Goal: Task Accomplishment & Management: Manage account settings

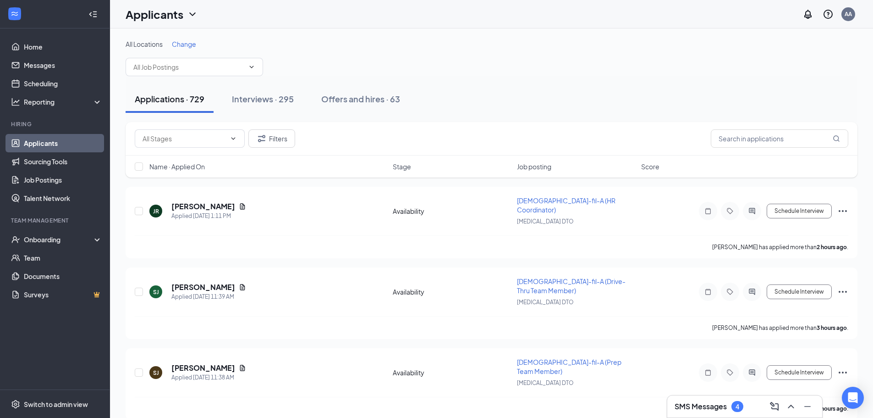
click at [739, 409] on div "4" at bounding box center [738, 406] width 4 height 8
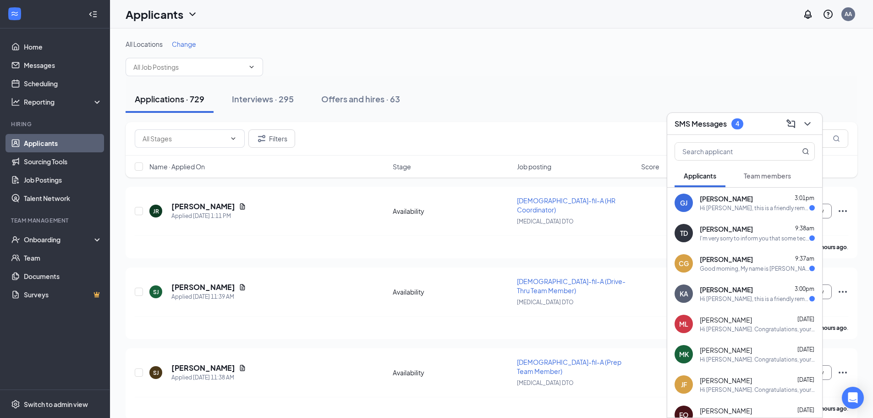
click at [743, 213] on div "GJ Genesis Johnston 3:01pm Hi Genesis Johnston, this is a friendly reminder. Yo…" at bounding box center [744, 202] width 155 height 30
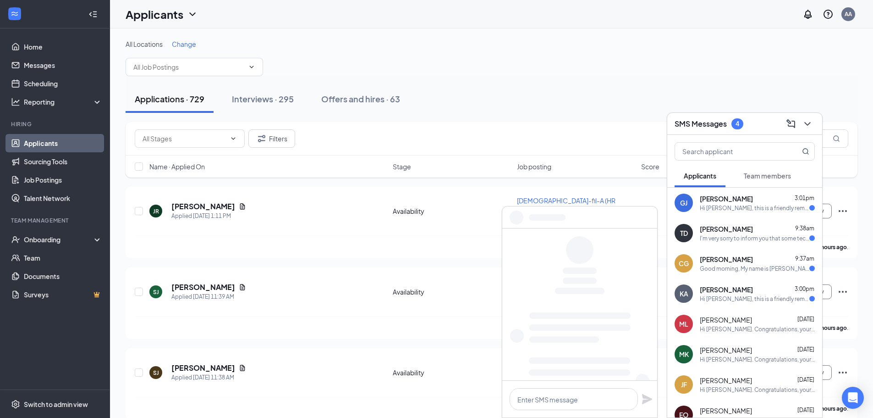
click at [731, 231] on div "Tony Diaz 9:38am" at bounding box center [757, 228] width 115 height 9
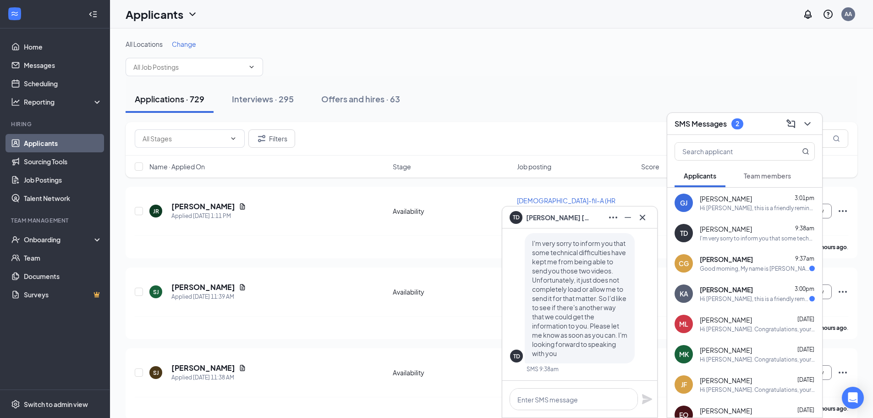
click at [740, 269] on div "Good morning, My name is Camryn Golding. I use to work at CFA at 7424 Garners F…" at bounding box center [755, 268] width 110 height 8
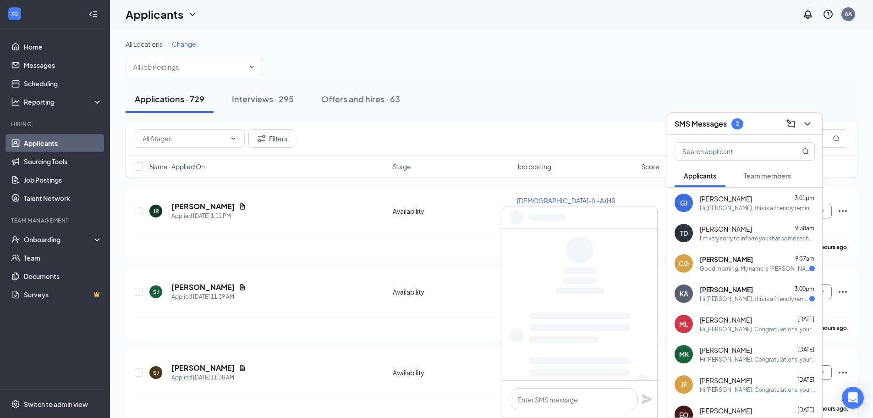
click at [753, 246] on div "TD Tony Diaz 9:38am I'm very sorry to inform you that some technical difficulti…" at bounding box center [744, 233] width 155 height 30
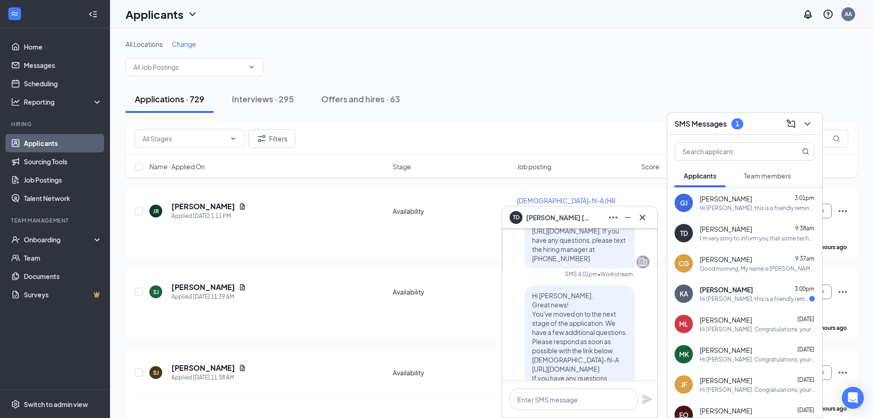
scroll to position [-214, 0]
click at [720, 269] on div "Good morning, My name is Camryn Golding. I use to work at CFA at 7424 Garners F…" at bounding box center [757, 268] width 115 height 8
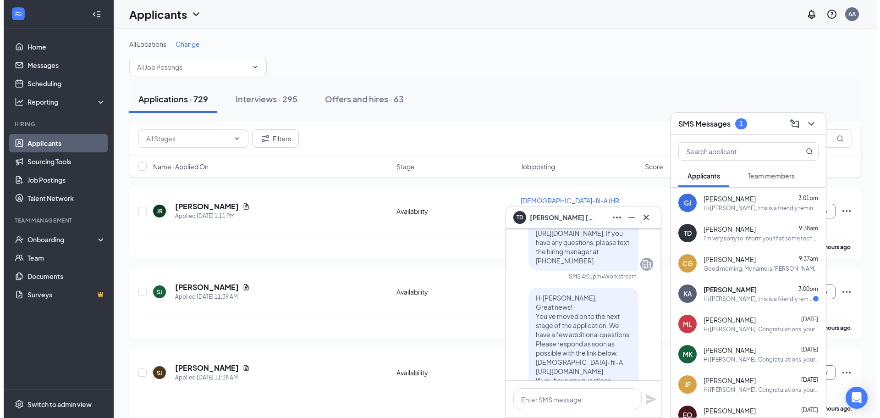
scroll to position [0, 0]
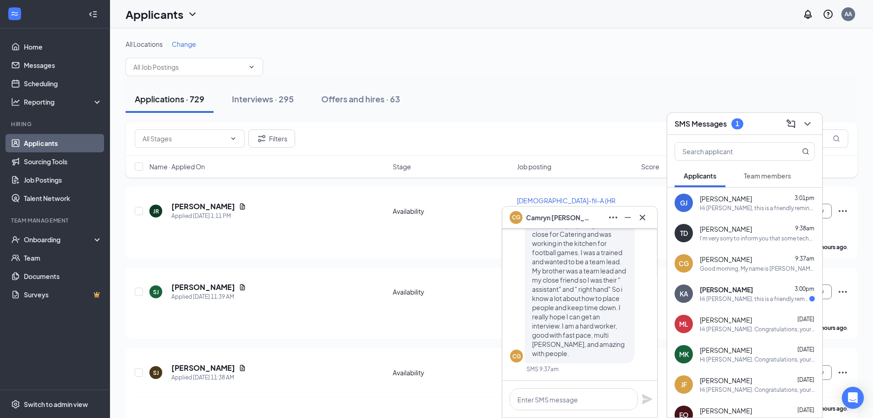
click at [715, 284] on div "KA KERIDA ADAMS 3:00pm Hi KERIDA ADAMS, this is a friendly reminder. Your inter…" at bounding box center [744, 293] width 155 height 30
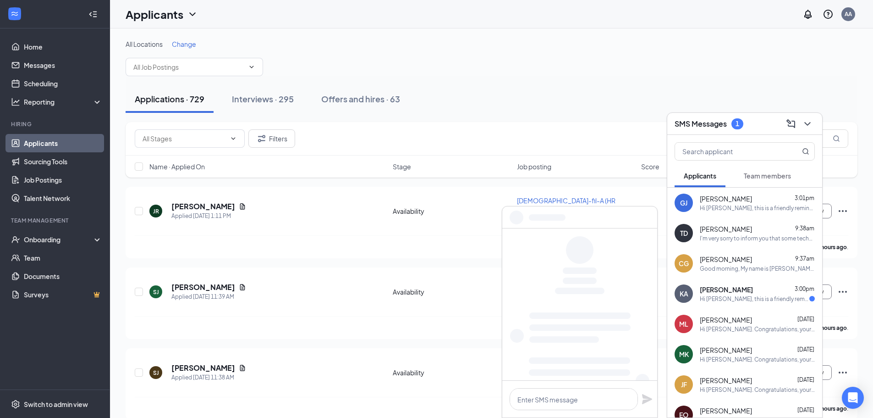
click at [739, 242] on div "TD Tony Diaz 9:38am I'm very sorry to inform you that some technical difficulti…" at bounding box center [744, 233] width 155 height 30
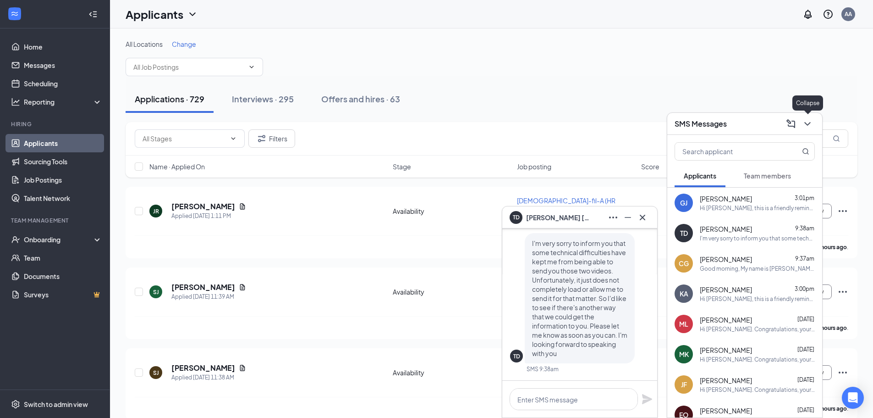
click at [808, 126] on icon "ChevronDown" at bounding box center [807, 123] width 11 height 11
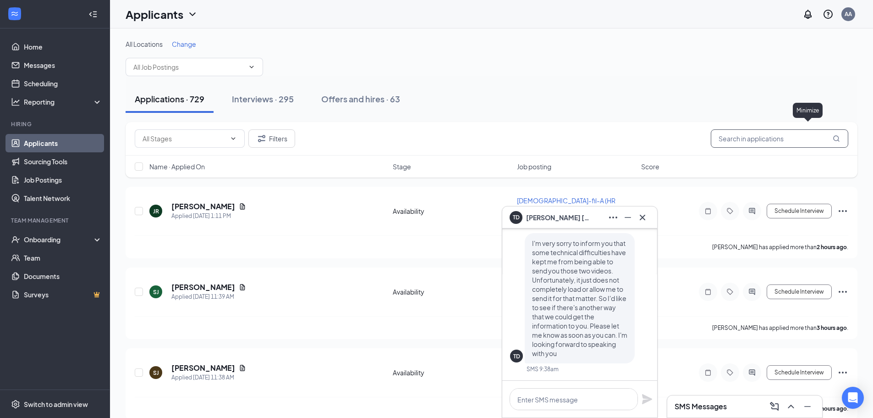
click at [775, 138] on input "text" at bounding box center [779, 138] width 137 height 18
type input "Tony Diaz"
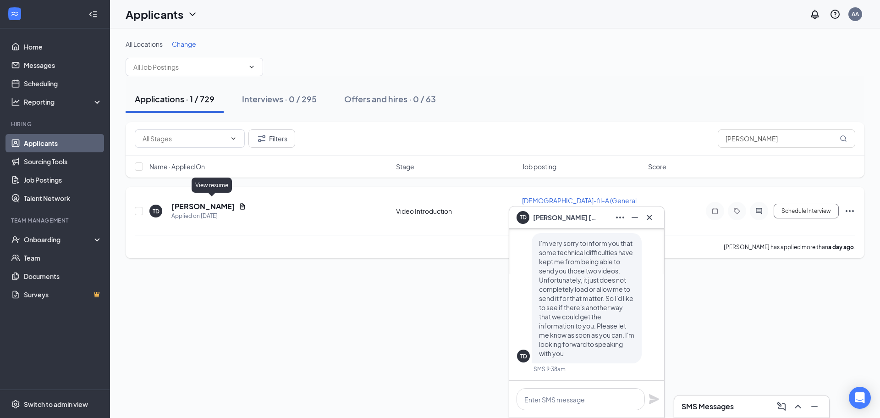
click at [239, 203] on icon "Document" at bounding box center [242, 206] width 7 height 7
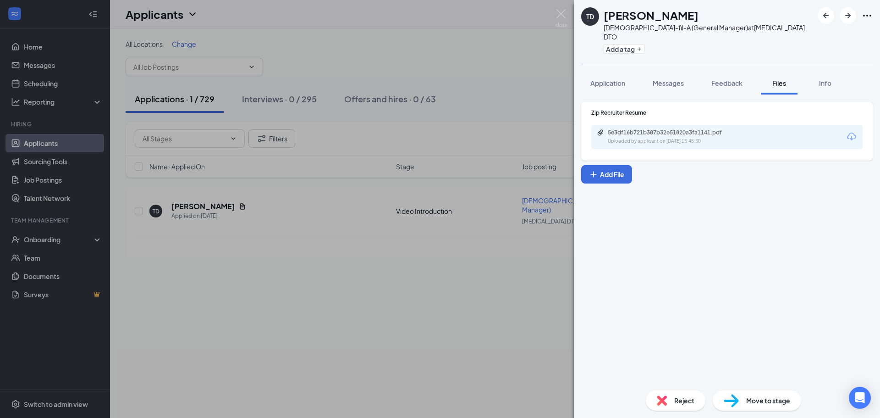
click at [731, 136] on div "5e3df16b721b387b32e51820a3fa1141.pdf Uploaded by applicant on Sep 15, 2025 at 1…" at bounding box center [726, 137] width 271 height 24
click at [734, 137] on div "Uploaded by applicant on Sep 15, 2025 at 15:45:30" at bounding box center [676, 140] width 137 height 7
click at [502, 279] on div "TD Tony Diaz Chick-fil-A (General Manager) at Doral DTO Add a tag Application M…" at bounding box center [440, 209] width 880 height 418
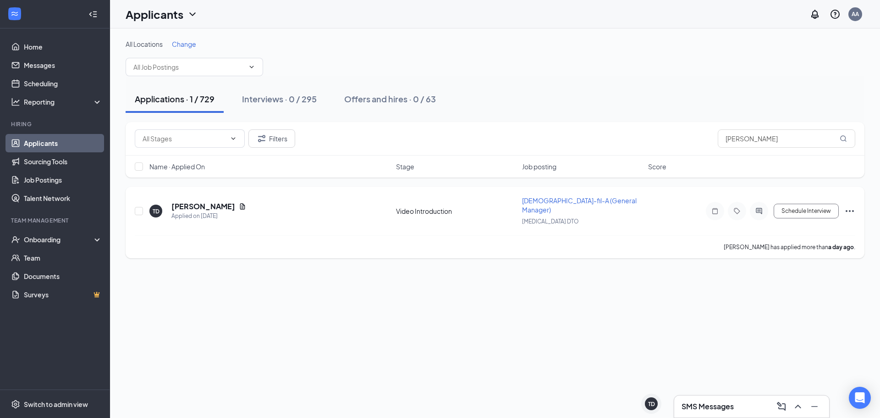
click at [762, 202] on div at bounding box center [759, 211] width 18 height 18
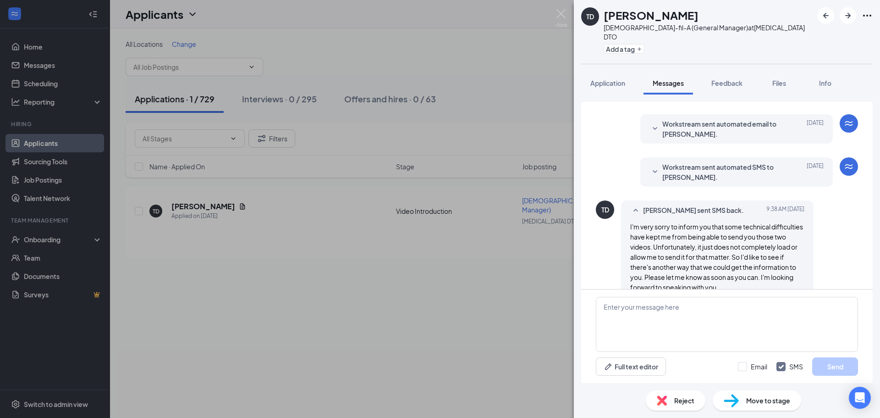
scroll to position [139, 0]
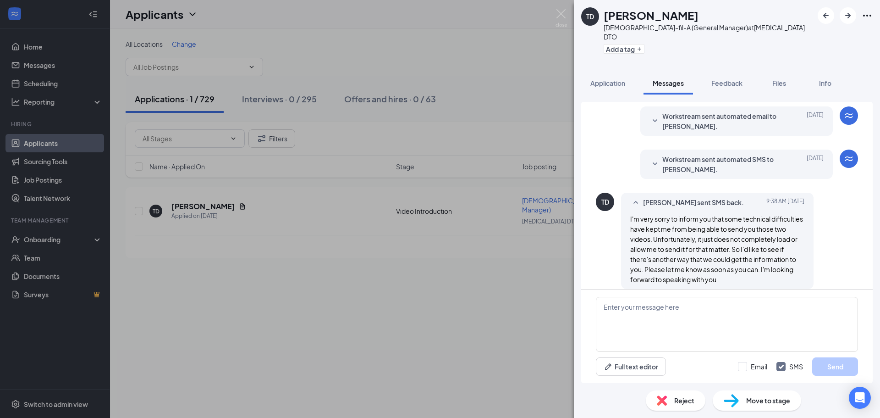
click at [503, 265] on div "TD Tony Diaz Chick-fil-A (General Manager) at Doral DTO Add a tag Application M…" at bounding box center [440, 209] width 880 height 418
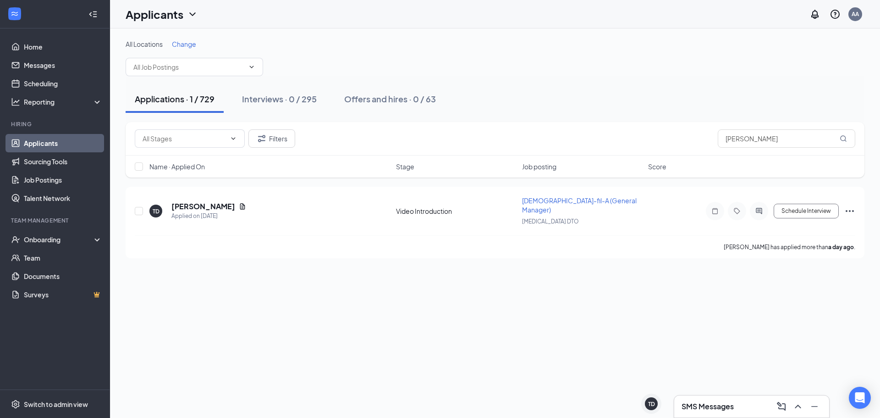
click at [714, 400] on div "SMS Messages" at bounding box center [752, 406] width 140 height 15
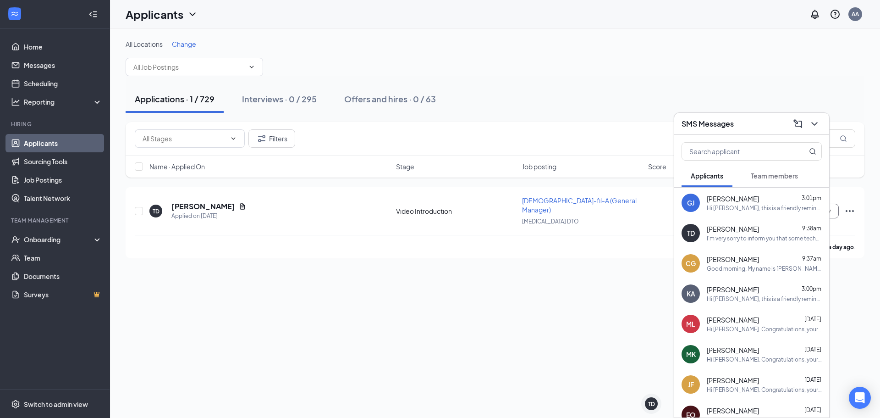
click at [728, 221] on div "TD Tony Diaz 9:38am I'm very sorry to inform you that some technical difficulti…" at bounding box center [751, 233] width 155 height 30
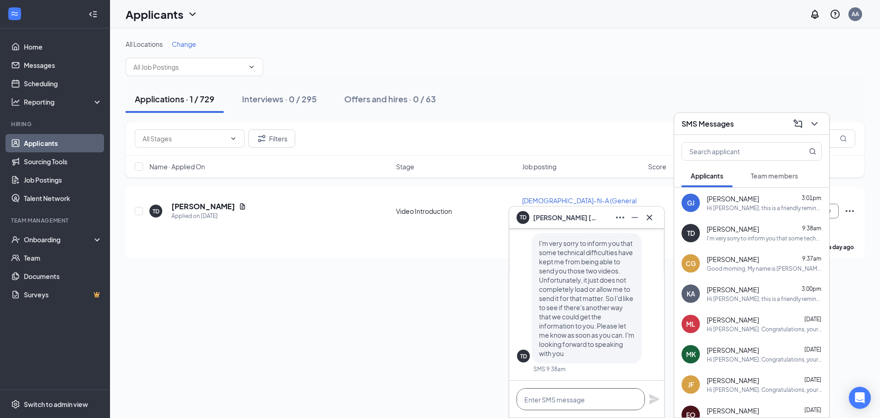
click at [548, 394] on textarea at bounding box center [581, 399] width 128 height 22
paste textarea ""Hello Tony, thanks for reaching out! We're sorry to hear you're having trouble…"
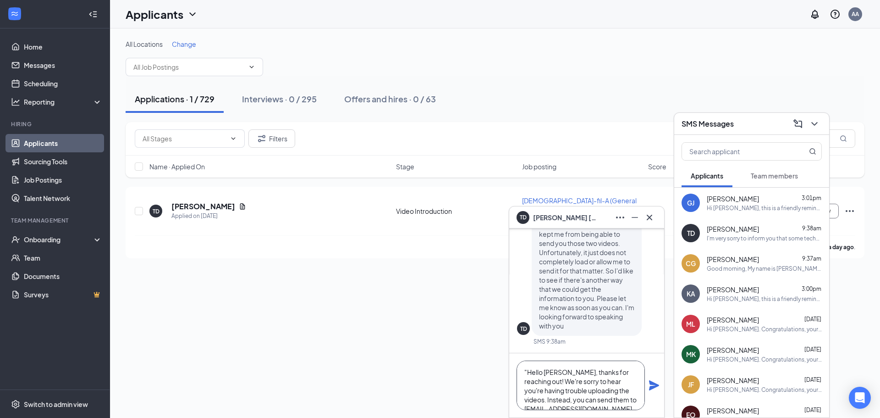
click at [529, 377] on textarea ""Hello Tony, thanks for reaching out! We're sorry to hear you're having trouble…" at bounding box center [581, 384] width 128 height 49
type textarea "Hello Tony, thanks for reaching out! We're sorry to hear you're having trouble …"
click at [654, 386] on icon "Plane" at bounding box center [654, 385] width 10 height 10
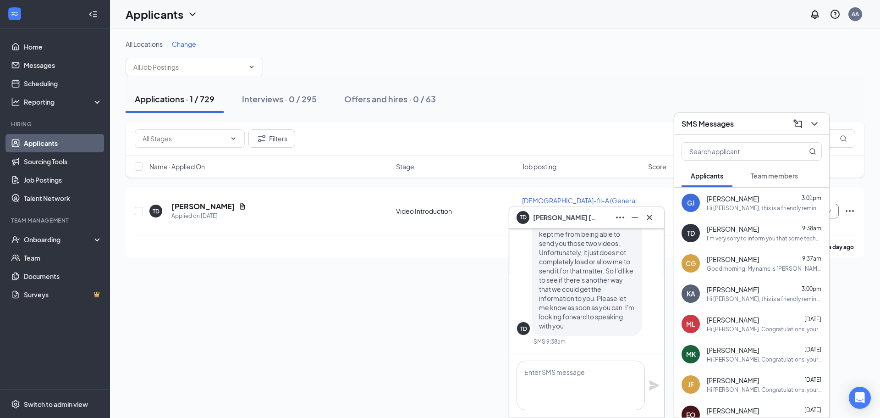
scroll to position [0, 0]
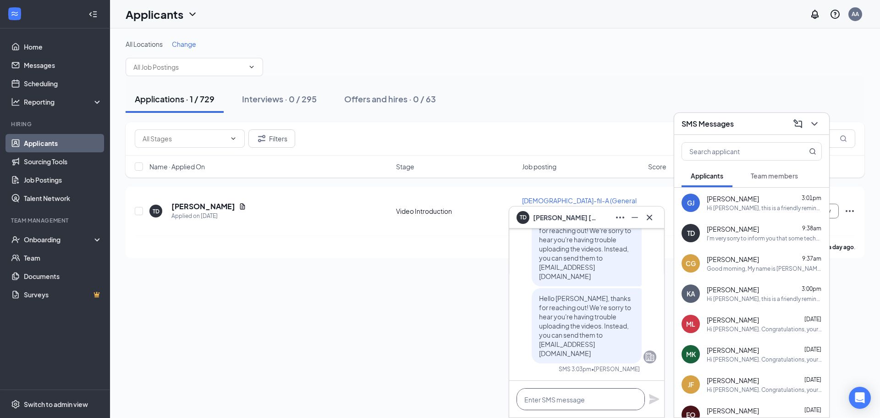
click at [554, 398] on textarea at bounding box center [581, 399] width 128 height 22
paste textarea "For additional context, we’re still in the application collection phase, which …"
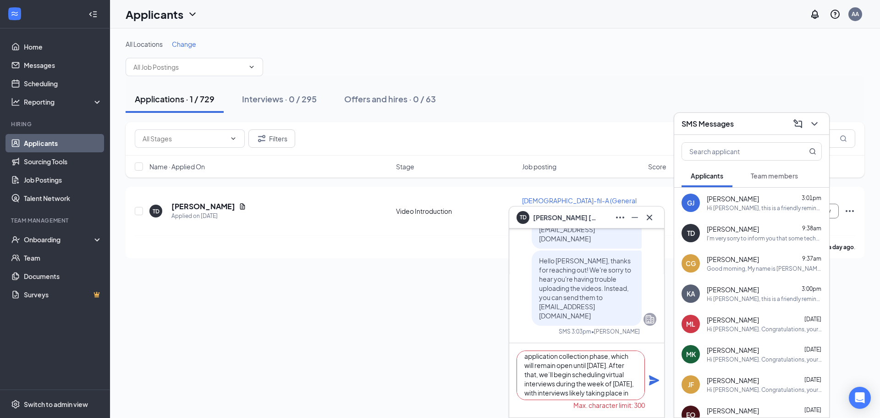
scroll to position [47, 0]
type textarea "For additional context, we’re still in the application collection phase, which …"
click at [810, 122] on icon "ChevronDown" at bounding box center [814, 123] width 11 height 11
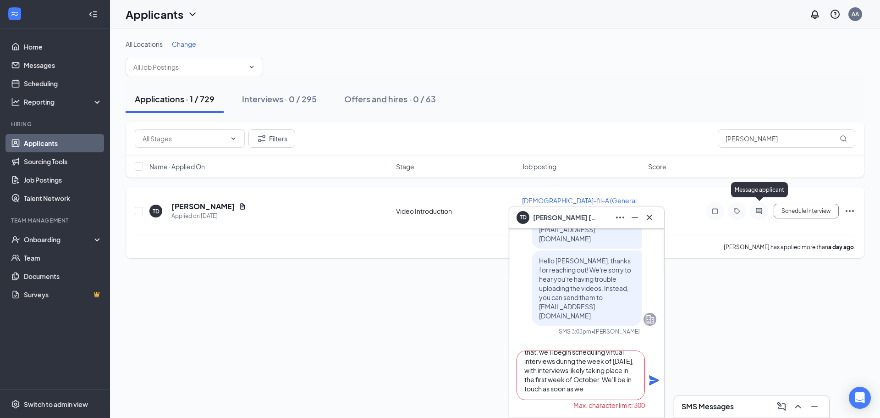
click at [758, 209] on icon "ActiveChat" at bounding box center [758, 210] width 11 height 7
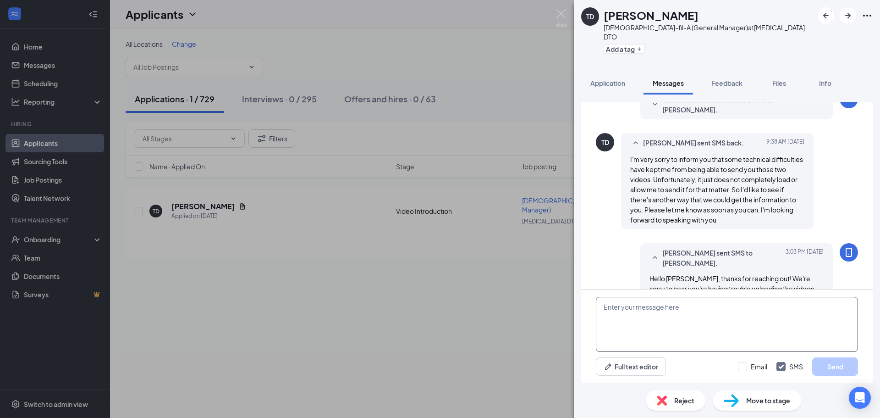
scroll to position [209, 0]
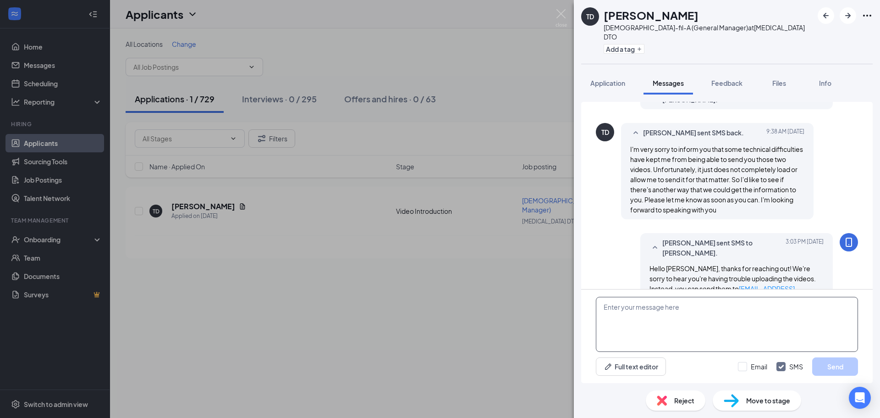
click at [667, 332] on textarea at bounding box center [727, 324] width 262 height 55
paste textarea "For additional context, we’re still in the application collection phase, which …"
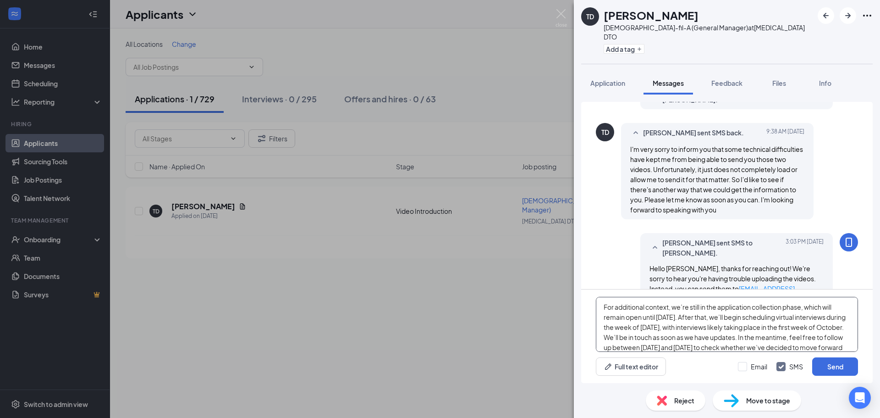
scroll to position [16, 0]
type textarea "For additional context, we’re still in the application collection phase, which …"
click at [824, 359] on button "Send" at bounding box center [835, 366] width 46 height 18
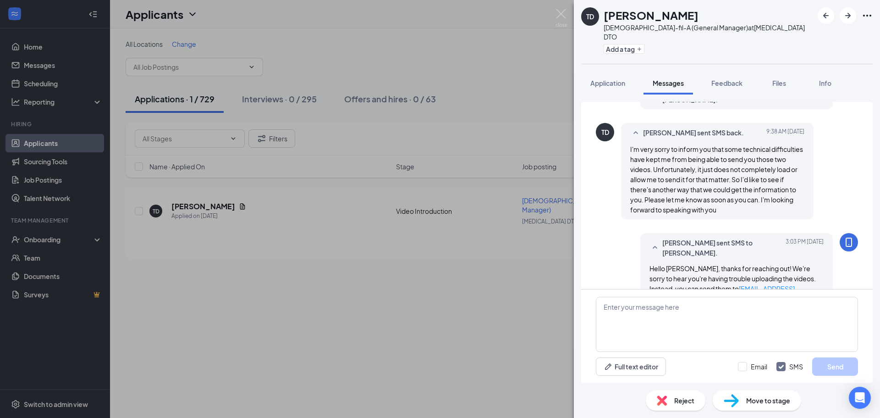
click at [461, 263] on div "TD Tony Diaz Chick-fil-A (General Manager) at Doral DTO Add a tag Application M…" at bounding box center [440, 209] width 880 height 418
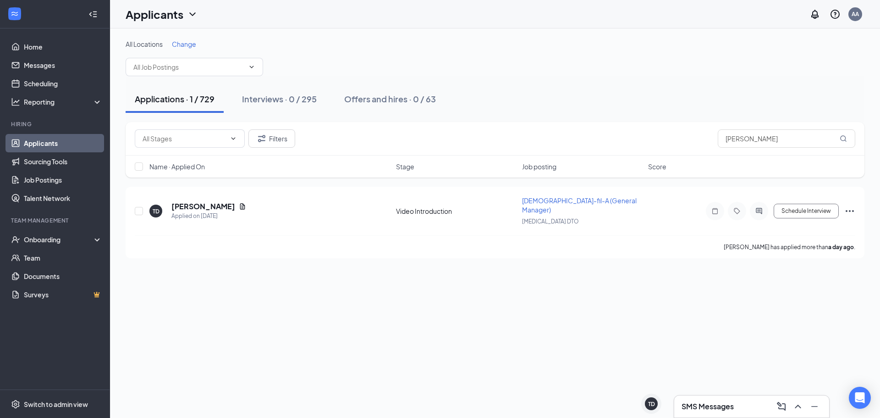
click at [702, 399] on div "SMS Messages" at bounding box center [752, 406] width 140 height 15
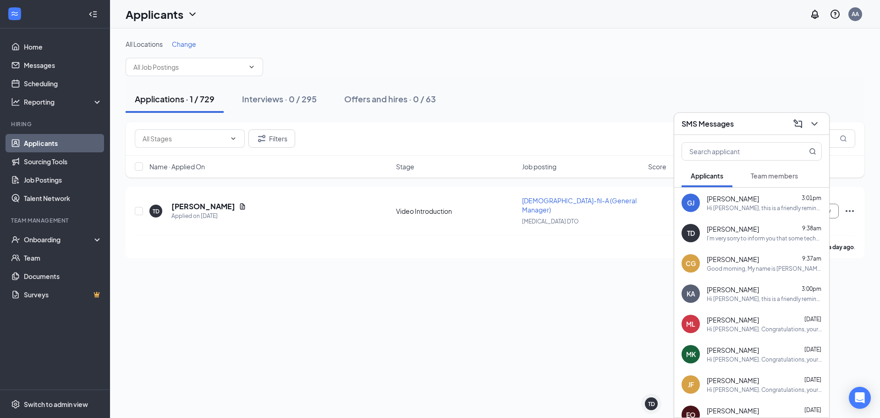
click at [526, 307] on div "All Locations Change Applications · 1 / 729 Interviews · 0 / 295 Offers and hir…" at bounding box center [495, 222] width 770 height 389
click at [821, 127] on div at bounding box center [813, 123] width 16 height 15
click at [188, 42] on span "Change" at bounding box center [184, 44] width 24 height 8
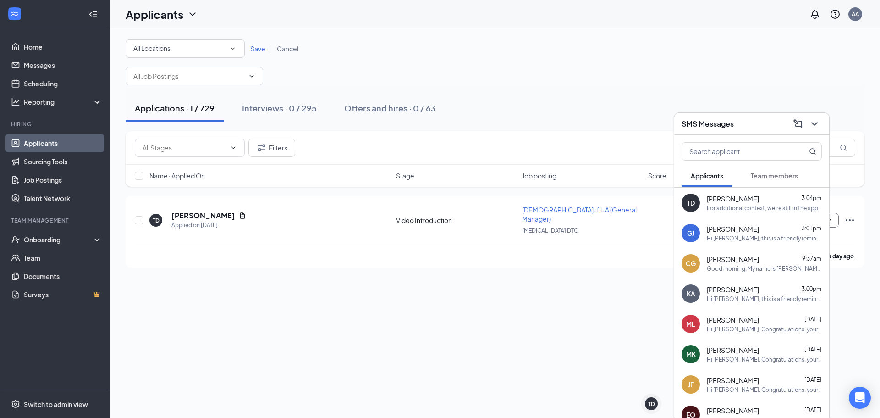
click at [191, 48] on div "All Locations" at bounding box center [185, 48] width 104 height 11
click at [176, 116] on div "Doral DTO" at bounding box center [185, 118] width 104 height 11
click at [262, 45] on span "Save" at bounding box center [257, 48] width 15 height 8
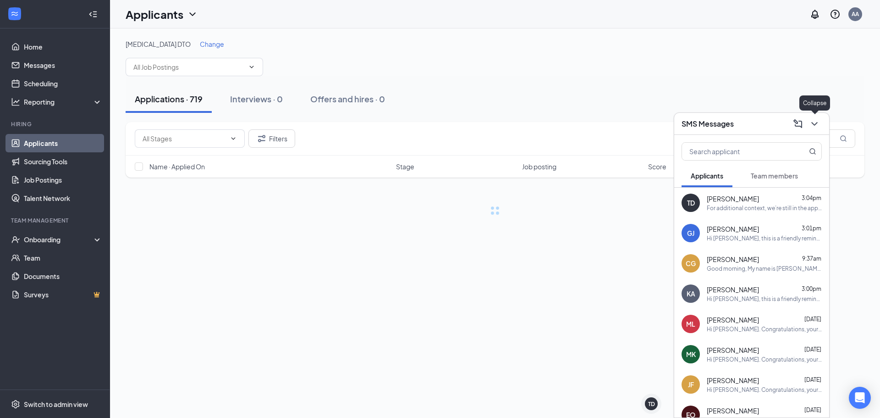
click at [817, 129] on icon "ChevronDown" at bounding box center [814, 123] width 11 height 11
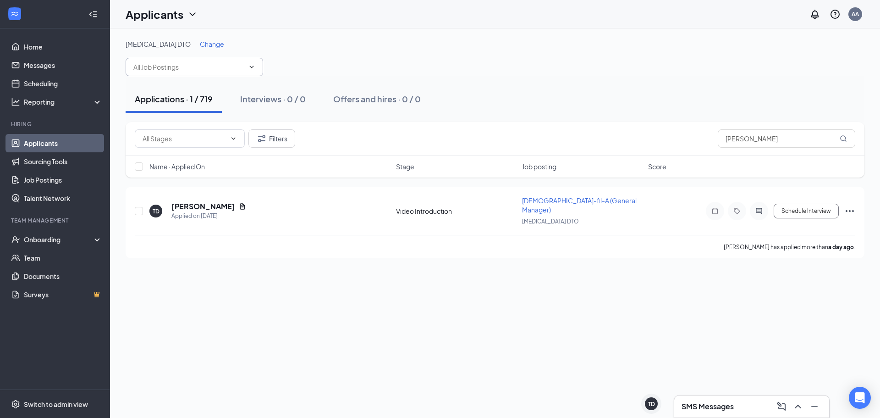
click at [211, 59] on span at bounding box center [194, 67] width 137 height 18
click at [222, 77] on div "Applications · 1 / 719 Interviews · 0 / 0 Offers and hires · 0 / 0" at bounding box center [495, 99] width 739 height 46
click at [224, 74] on span at bounding box center [194, 67] width 137 height 18
click at [229, 64] on input "text" at bounding box center [188, 67] width 111 height 10
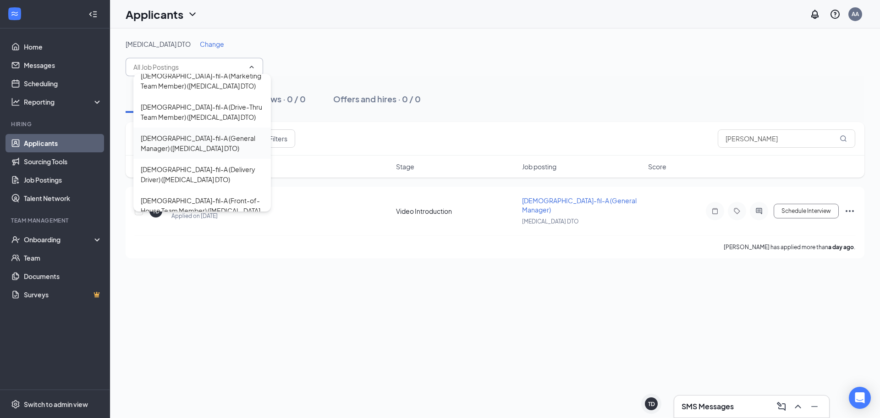
scroll to position [143, 0]
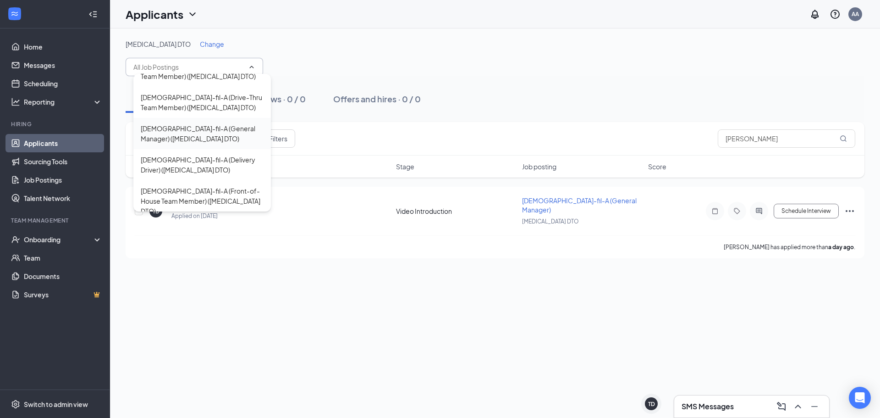
click at [226, 132] on div "Chick-fil-A (General Manager) (Doral DTO)" at bounding box center [202, 133] width 123 height 20
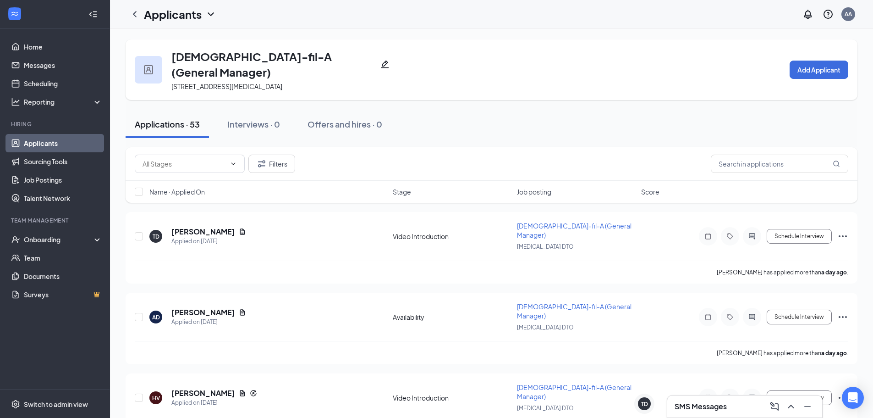
click at [214, 160] on div "Filters" at bounding box center [492, 163] width 732 height 33
click at [224, 159] on input "text" at bounding box center [184, 164] width 83 height 10
click at [203, 218] on div "Review Stage (8)" at bounding box center [197, 223] width 95 height 10
type input "Review Stage (8)"
drag, startPoint x: 215, startPoint y: 153, endPoint x: 164, endPoint y: 49, distance: 116.2
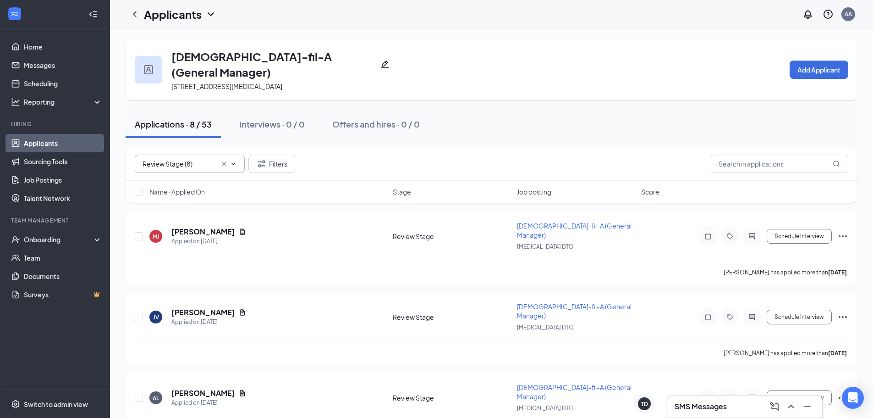
click at [140, 18] on icon "ChevronLeft" at bounding box center [134, 14] width 11 height 11
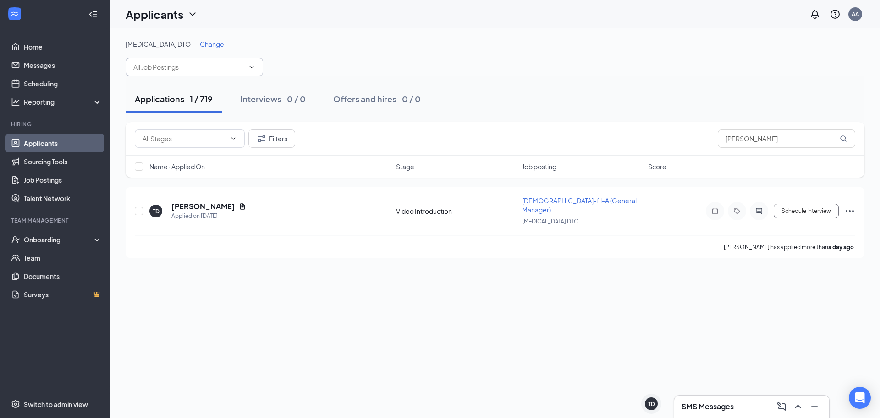
click at [215, 66] on input "text" at bounding box center [188, 67] width 111 height 10
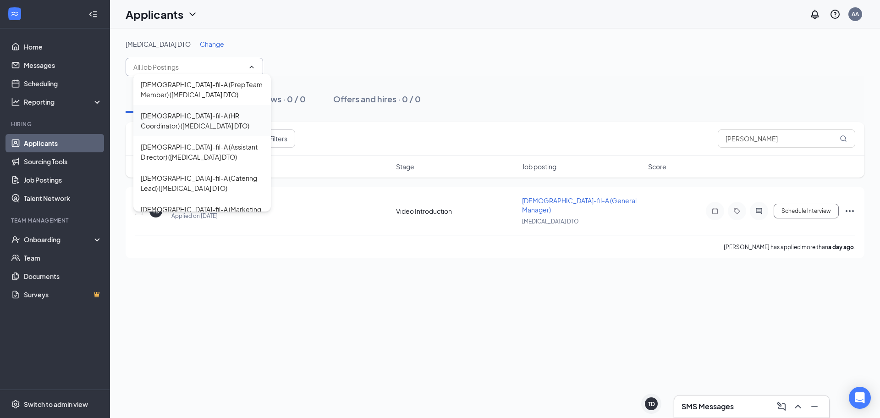
click at [240, 123] on div "Chick-fil-A (HR Coordinator) (Doral DTO)" at bounding box center [202, 120] width 123 height 20
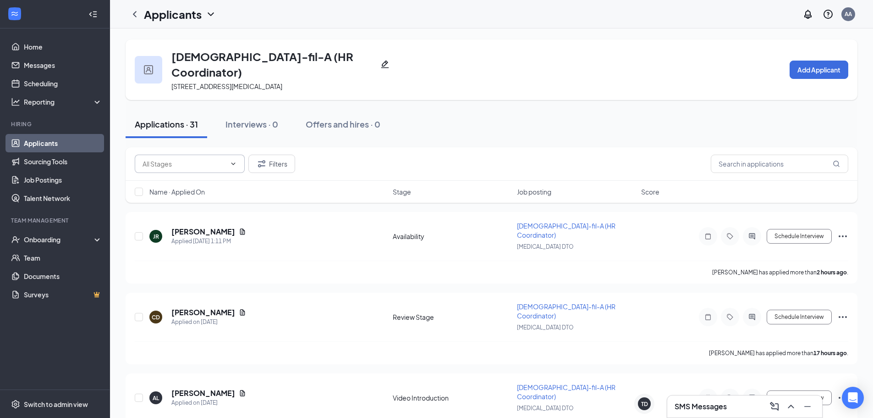
click at [208, 155] on span at bounding box center [190, 163] width 110 height 18
click at [215, 159] on input "text" at bounding box center [184, 164] width 83 height 10
click at [202, 213] on div "Review Stage (15)" at bounding box center [198, 223] width 110 height 21
type input "Review Stage (15)"
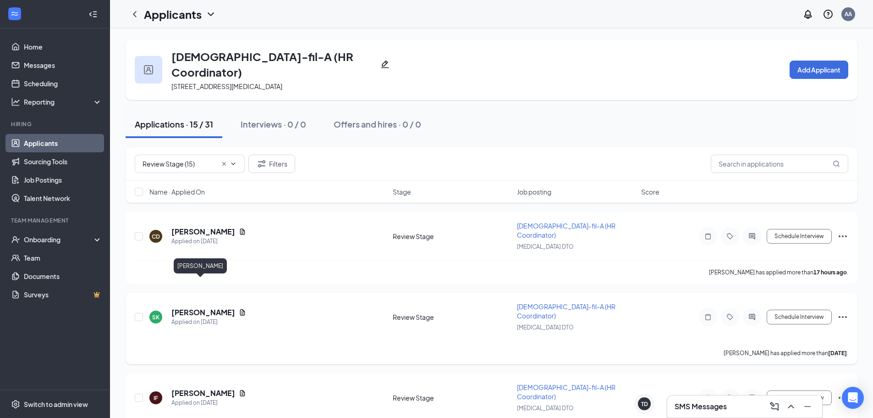
click at [207, 307] on h5 "Sadiya King" at bounding box center [203, 312] width 64 height 10
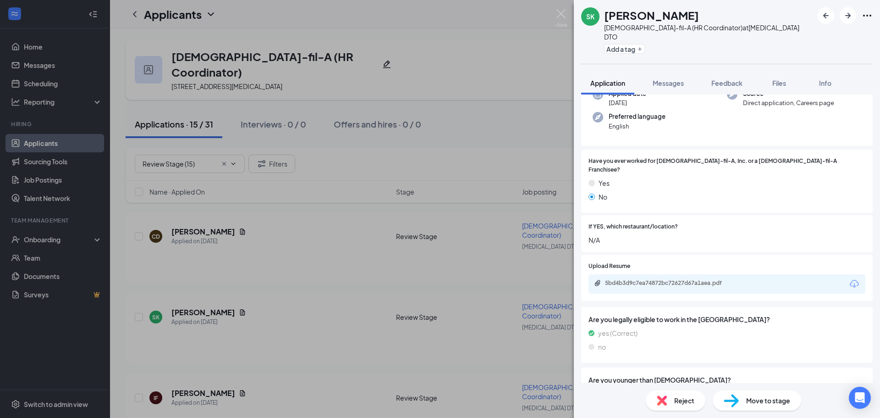
scroll to position [321, 0]
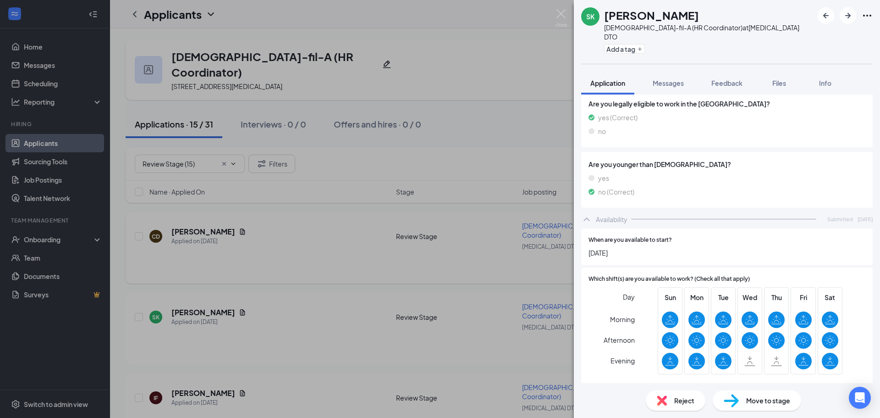
drag, startPoint x: 313, startPoint y: 202, endPoint x: 205, endPoint y: 209, distance: 107.9
click at [310, 202] on div "SK Sadiya King Chick-fil-A (HR Coordinator) at Doral DTO Add a tag Application …" at bounding box center [440, 209] width 880 height 418
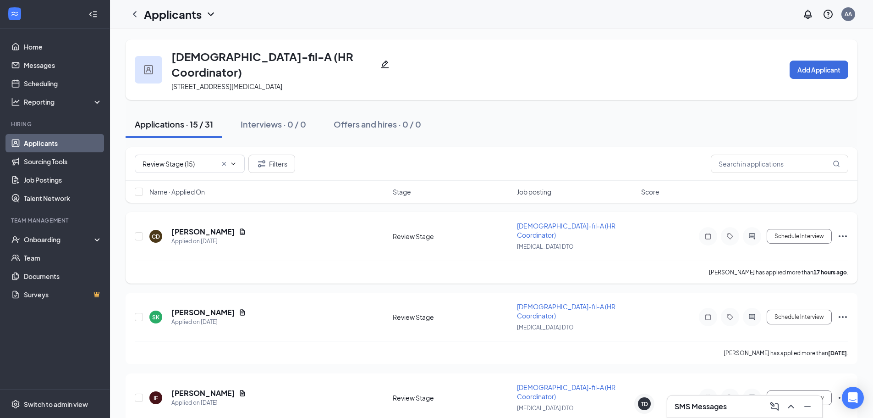
click at [205, 226] on h5 "Cristina de Ycaza" at bounding box center [203, 231] width 64 height 10
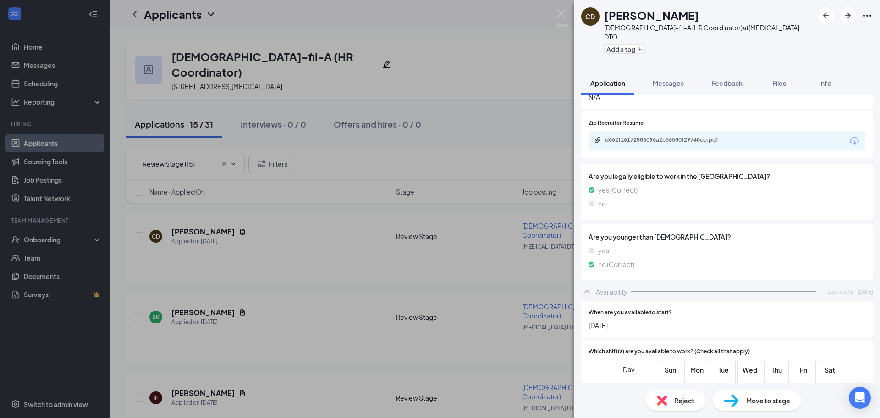
scroll to position [107, 0]
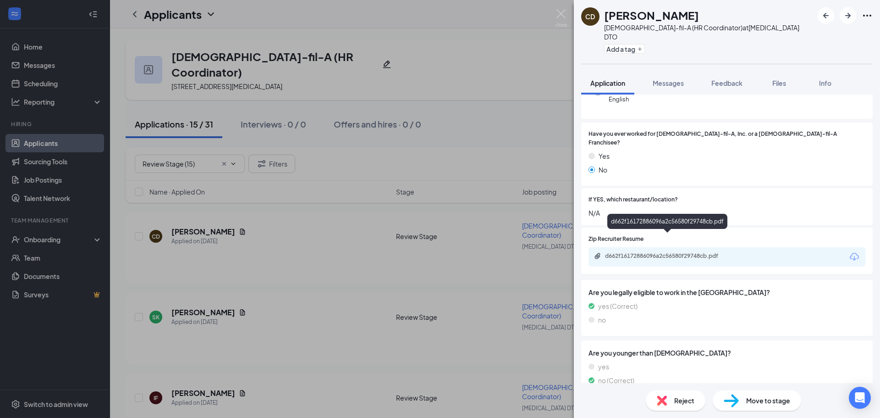
click at [711, 252] on div "d662f16172886096a2c56580f29748cb.pdf" at bounding box center [669, 255] width 128 height 7
click at [671, 19] on h1 "Cristina de Ycaza" at bounding box center [651, 15] width 95 height 16
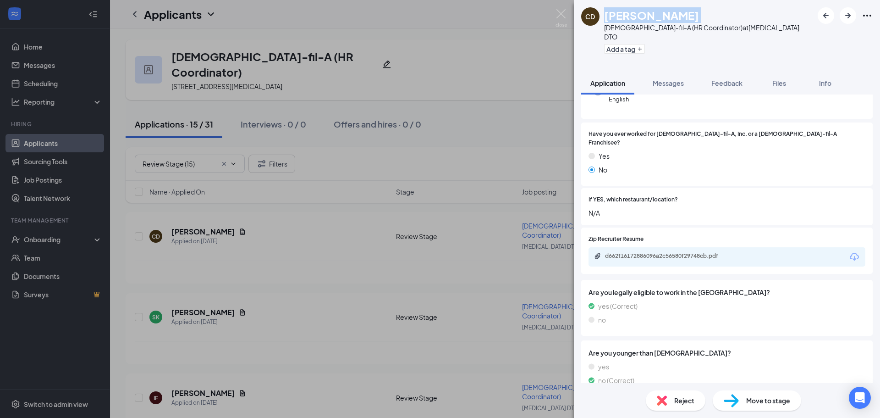
click at [671, 19] on h1 "Cristina de Ycaza" at bounding box center [651, 15] width 95 height 16
copy h1 "Cristina de Ycaza"
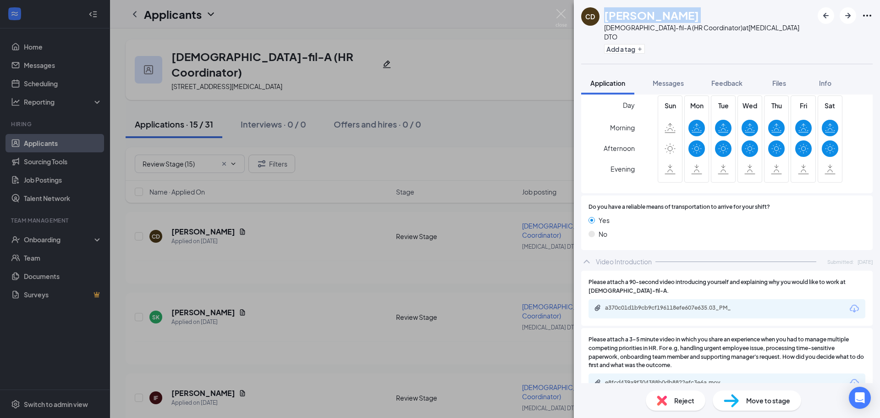
scroll to position [485, 0]
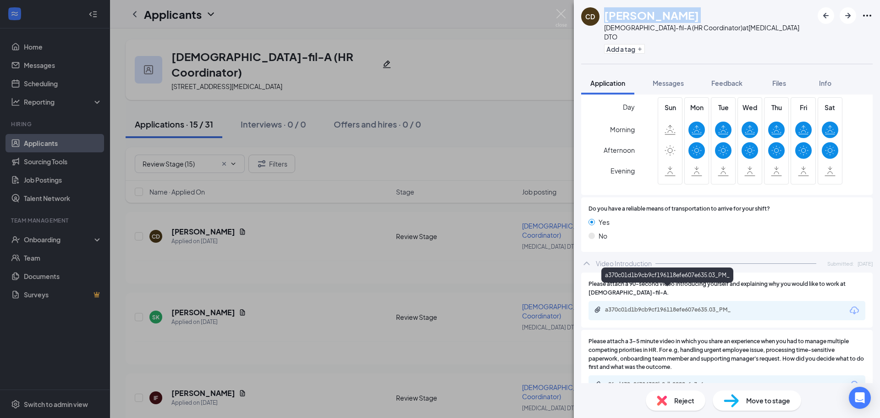
click at [711, 306] on div "a370c01d1b9cb9cf196118efe607e635.03_PM_" at bounding box center [668, 310] width 148 height 9
click at [850, 379] on icon "Download" at bounding box center [854, 384] width 11 height 11
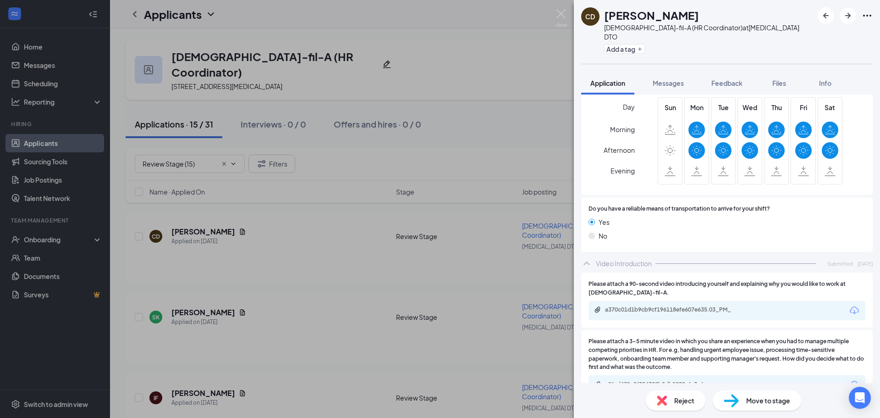
click at [530, 275] on div "CD Cristina de Ycaza Chick-fil-A (HR Coordinator) at Doral DTO Add a tag Applic…" at bounding box center [440, 209] width 880 height 418
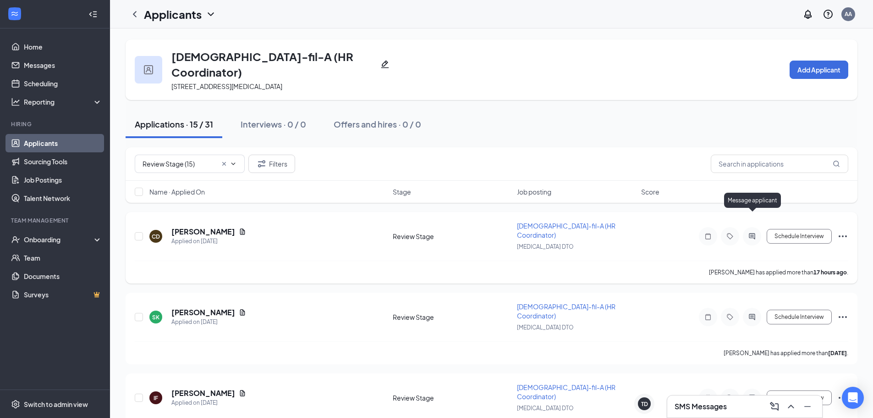
click at [751, 233] on icon "ActiveChat" at bounding box center [752, 236] width 6 height 6
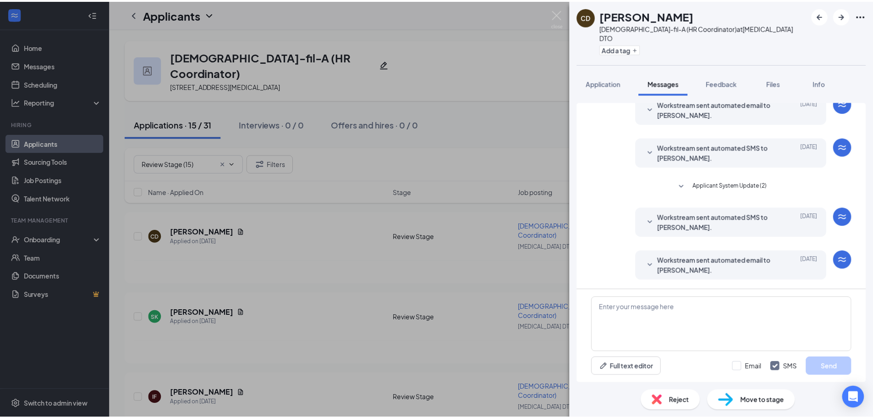
scroll to position [102, 0]
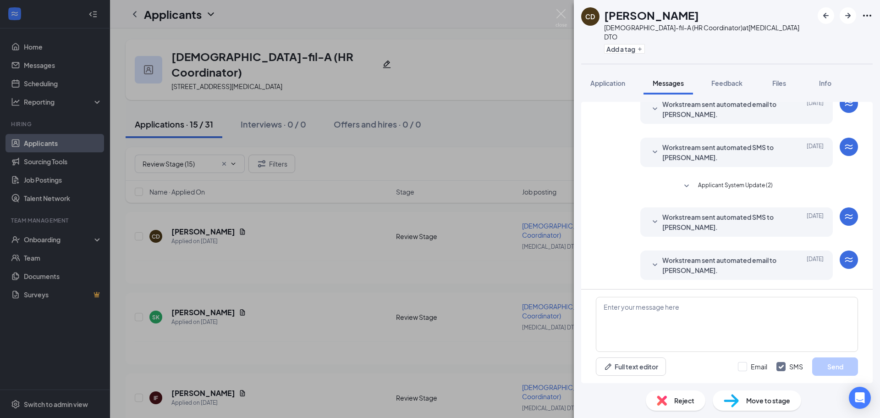
click at [153, 181] on div "CD Cristina de Ycaza Chick-fil-A (HR Coordinator) at Doral DTO Add a tag Applic…" at bounding box center [440, 209] width 880 height 418
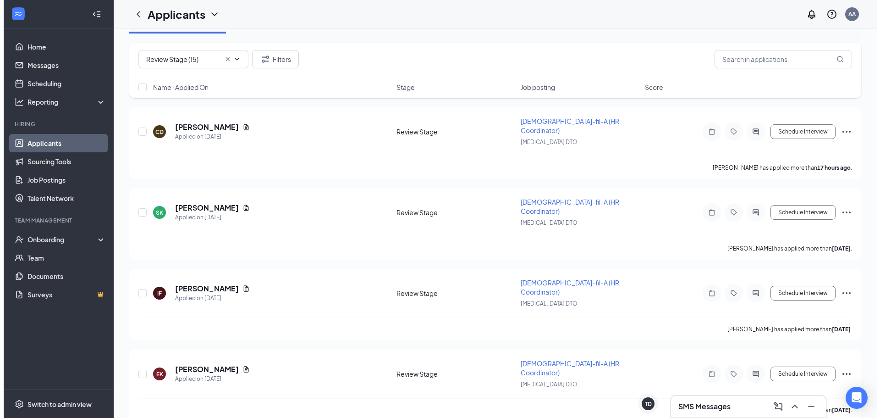
scroll to position [107, 0]
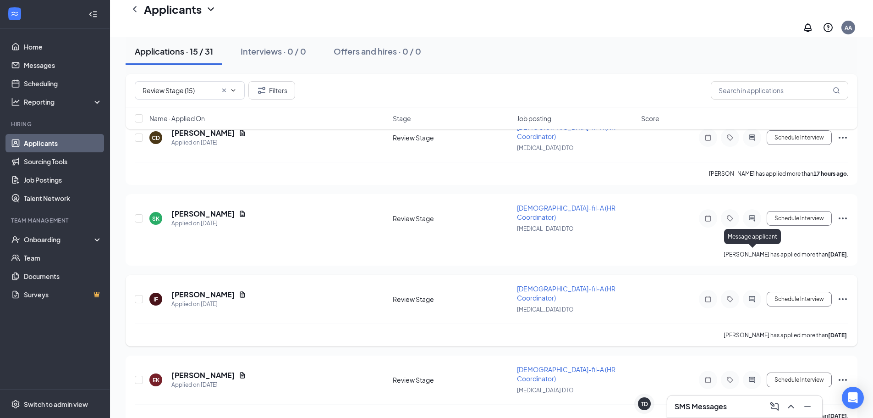
click at [755, 295] on icon "ActiveChat" at bounding box center [752, 298] width 11 height 7
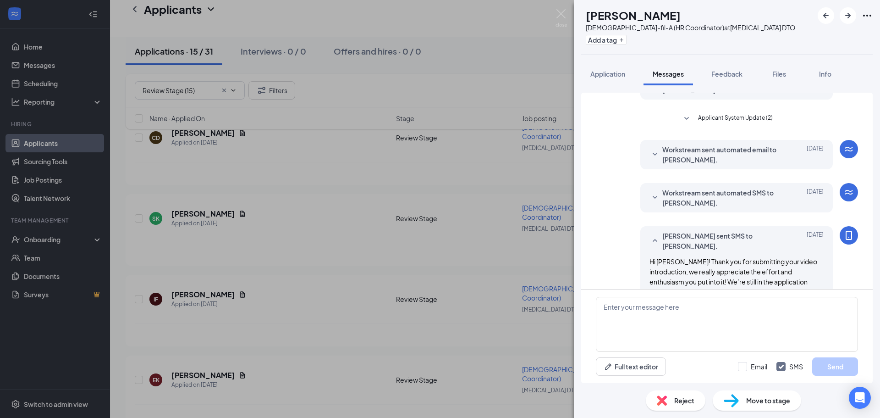
scroll to position [265, 0]
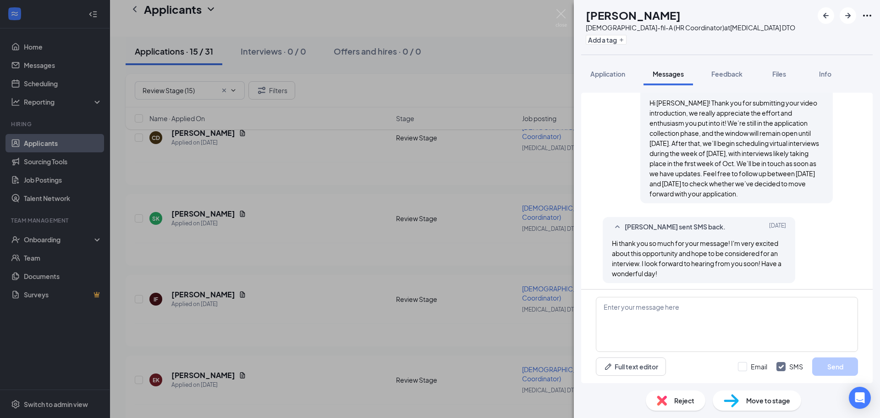
click at [701, 174] on span "Hi Isabella! Thank you for submitting your video introduction, we really apprec…" at bounding box center [734, 148] width 170 height 99
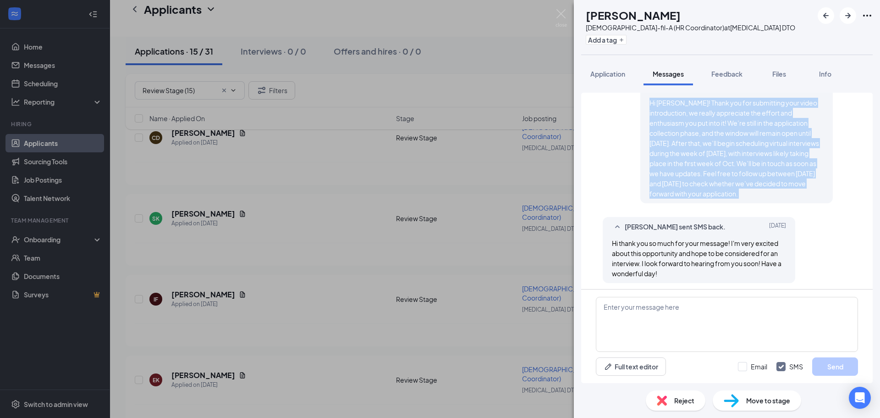
click at [701, 174] on span "Hi Isabella! Thank you for submitting your video introduction, we really apprec…" at bounding box center [734, 148] width 170 height 99
copy span "Hi Isabella! Thank you for submitting your video introduction, we really apprec…"
click at [494, 213] on div "IF Isabella Fincheltub Chick-fil-A (HR Coordinator) at Doral DTO Add a tag Appl…" at bounding box center [440, 209] width 880 height 418
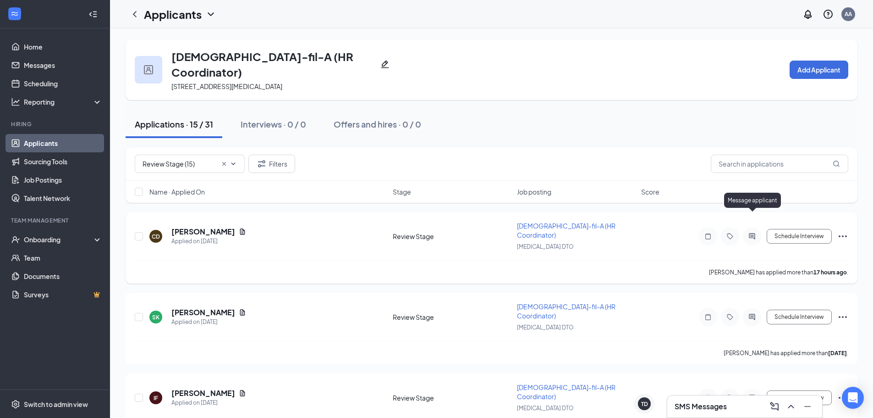
click at [748, 232] on icon "ActiveChat" at bounding box center [752, 235] width 11 height 7
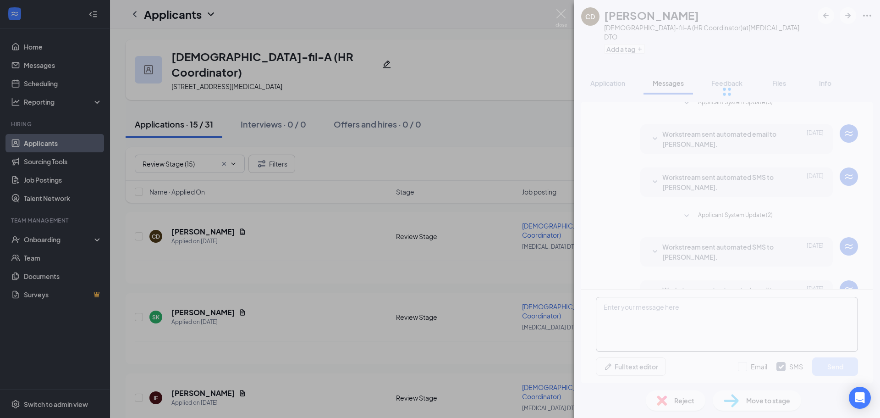
scroll to position [102, 0]
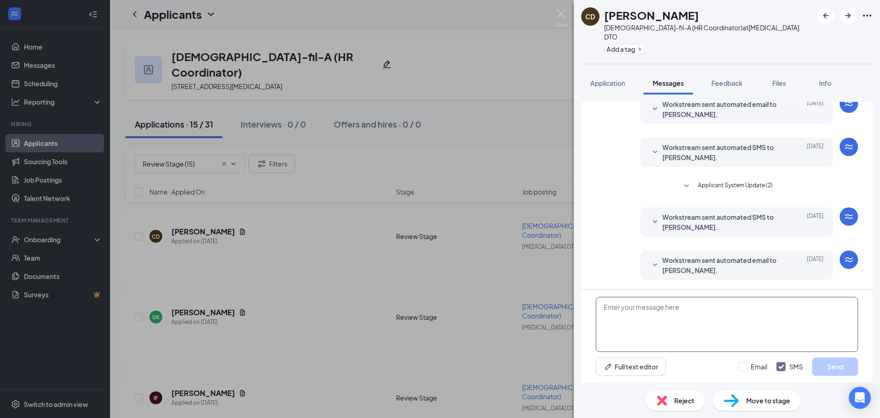
click at [689, 315] on textarea at bounding box center [727, 324] width 262 height 55
paste textarea "Hi Isabella! Thank you for submitting your video introduction, we really apprec…"
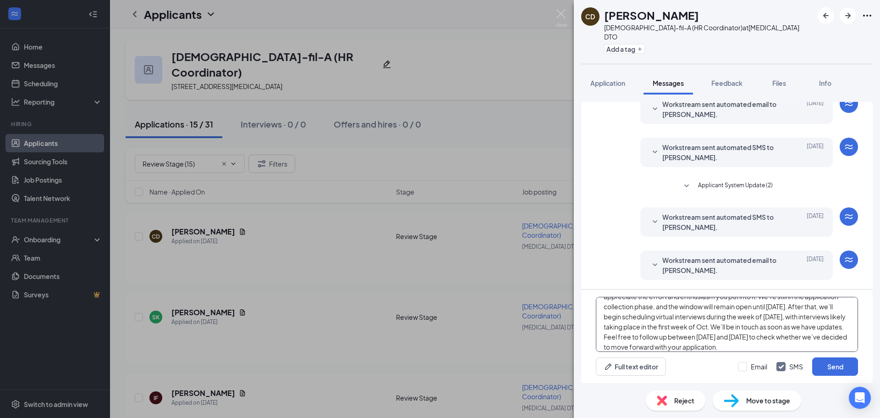
scroll to position [0, 0]
click at [618, 306] on textarea "Hi Isabella! Thank you for submitting your video introduction, we really apprec…" at bounding box center [727, 324] width 262 height 55
type textarea "Hi Chistina! Thank you for submitting your video introduction, we really apprec…"
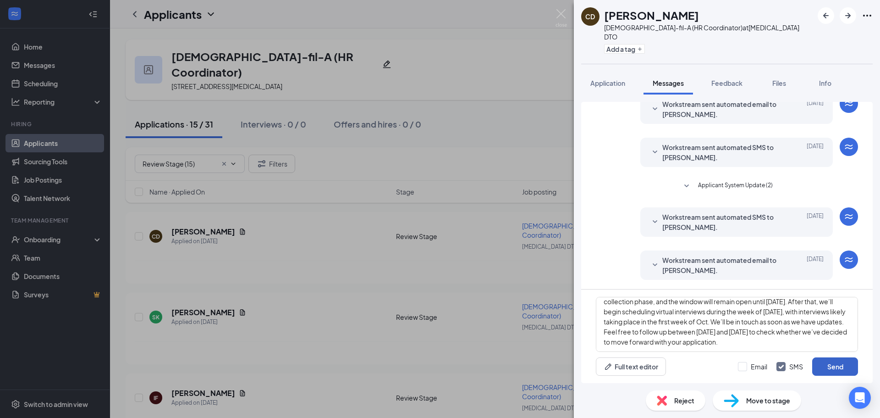
click at [818, 358] on button "Send" at bounding box center [835, 366] width 46 height 18
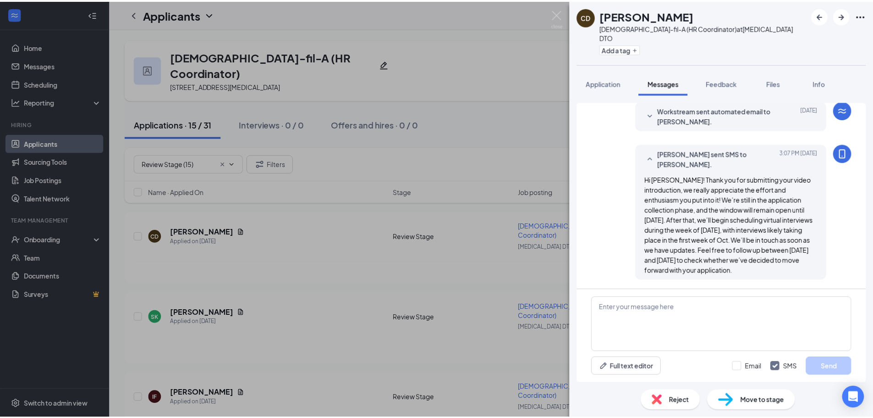
scroll to position [251, 0]
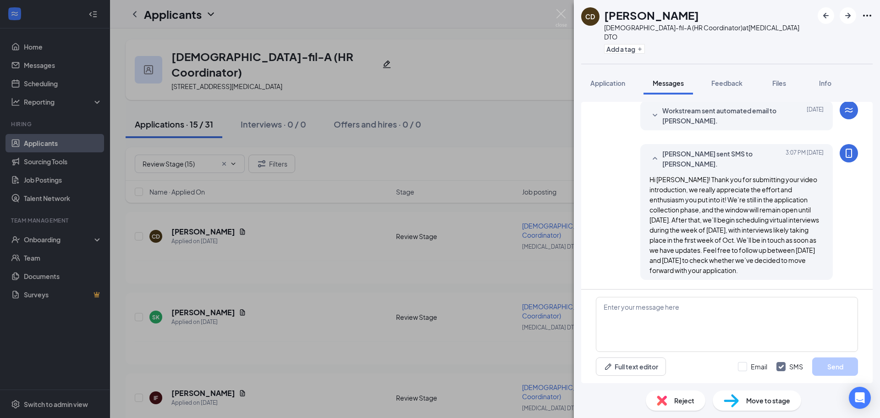
drag, startPoint x: 558, startPoint y: 158, endPoint x: 516, endPoint y: 150, distance: 43.0
click at [559, 158] on div "CD Cristina de Ycaza Chick-fil-A (HR Coordinator) at Doral DTO Add a tag Applic…" at bounding box center [440, 209] width 880 height 418
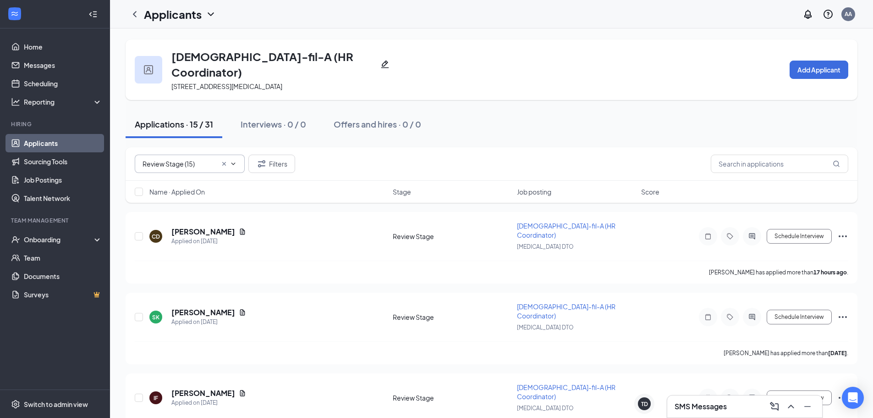
click at [202, 155] on span "Review Stage (15) Availability (1) Video Introduction (15) Review Stage (15)" at bounding box center [190, 163] width 110 height 18
click at [45, 137] on link "Applicants" at bounding box center [63, 143] width 78 height 18
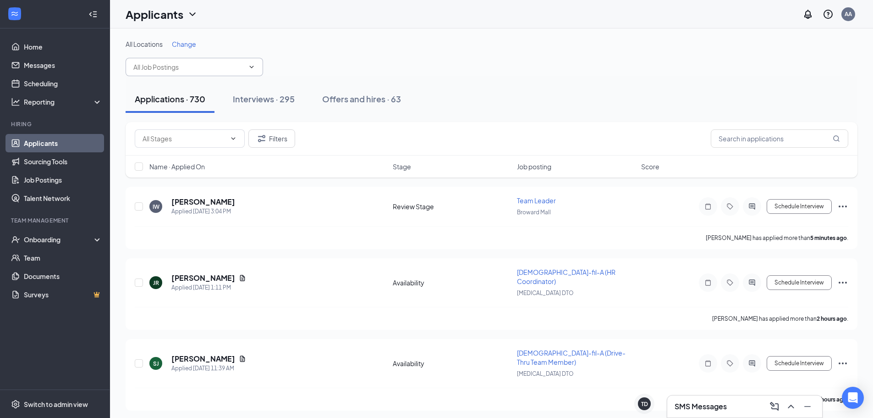
click at [198, 63] on input "text" at bounding box center [188, 67] width 111 height 10
click at [192, 41] on span "Change" at bounding box center [184, 44] width 24 height 8
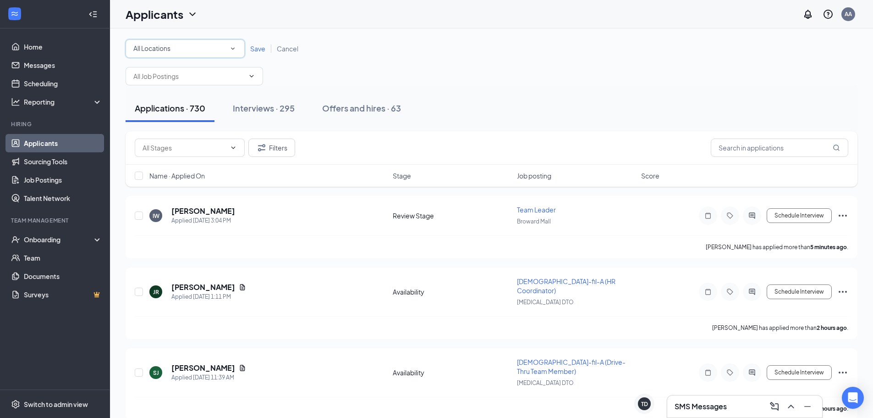
click at [199, 54] on div "All Locations" at bounding box center [185, 48] width 104 height 11
click at [185, 91] on div "Broward Mall" at bounding box center [185, 85] width 112 height 11
click at [260, 43] on div "All Locations Broward Mall Save Cancel" at bounding box center [492, 48] width 732 height 18
click at [260, 46] on span "Save" at bounding box center [257, 48] width 15 height 8
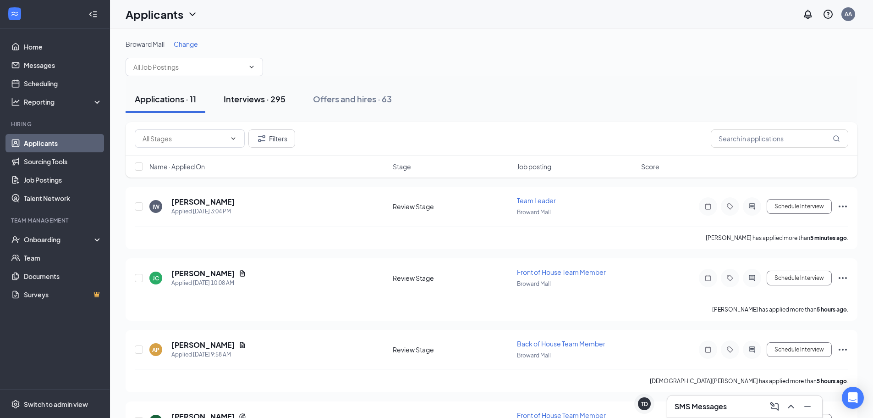
click at [289, 104] on button "Interviews · 295" at bounding box center [254, 98] width 80 height 27
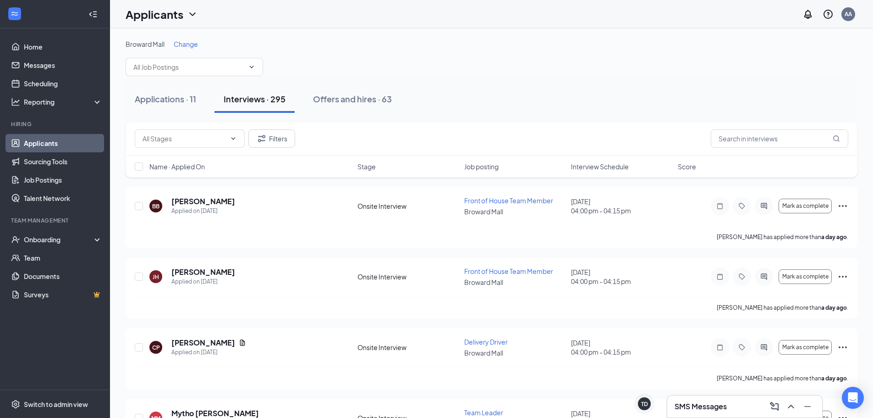
click at [616, 167] on span "Interview Schedule" at bounding box center [600, 166] width 58 height 9
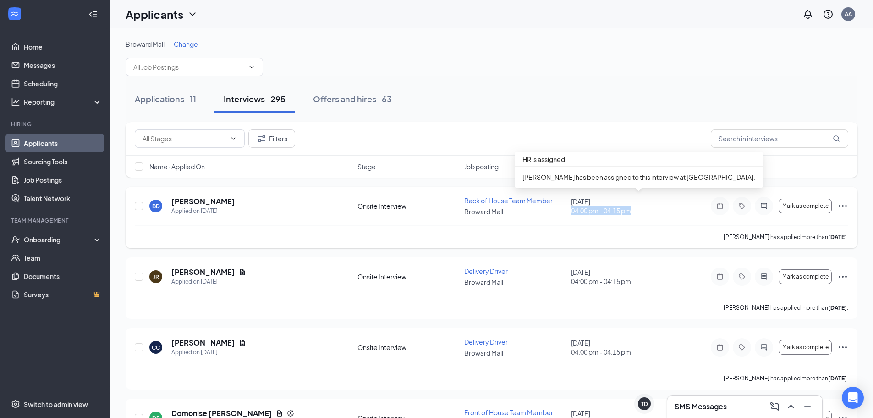
drag, startPoint x: 570, startPoint y: 211, endPoint x: 648, endPoint y: 213, distance: 78.4
click at [648, 213] on div "BD Boulinda Desir Applied on Sep 11 Onsite Interview Back of House Team Member …" at bounding box center [492, 210] width 714 height 29
copy span "04:00 pm - 04:15 pm"
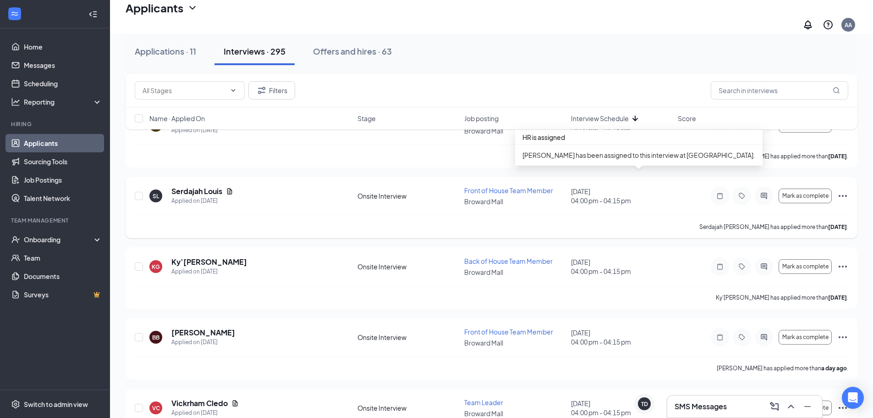
scroll to position [512, 0]
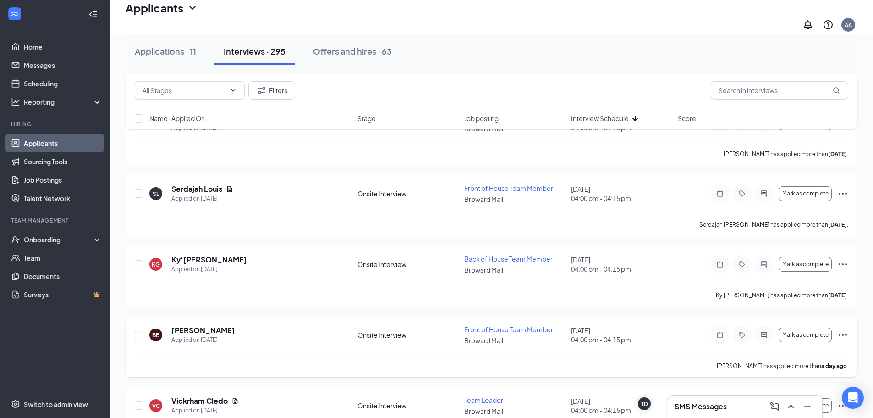
click at [145, 53] on div "Applications · 11" at bounding box center [165, 50] width 61 height 11
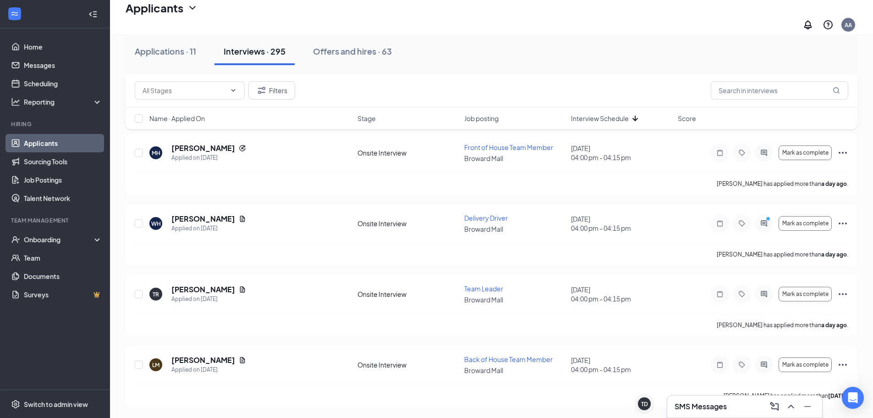
scroll to position [467, 0]
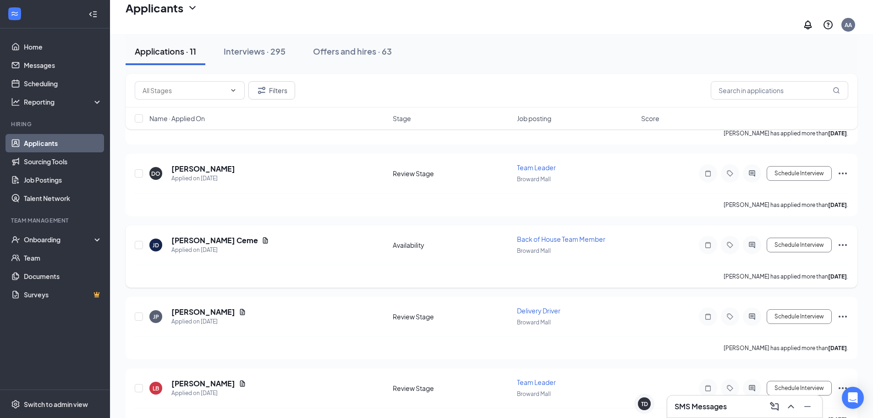
click at [636, 258] on div "JD Jean destagne Ceme Applied on Sep 12 Availability Back of House Team Member …" at bounding box center [492, 249] width 714 height 30
click at [168, 123] on div "Name · Applied On Stage Job posting Score" at bounding box center [492, 118] width 732 height 22
click at [141, 120] on input "checkbox" at bounding box center [139, 118] width 8 height 8
checkbox input "true"
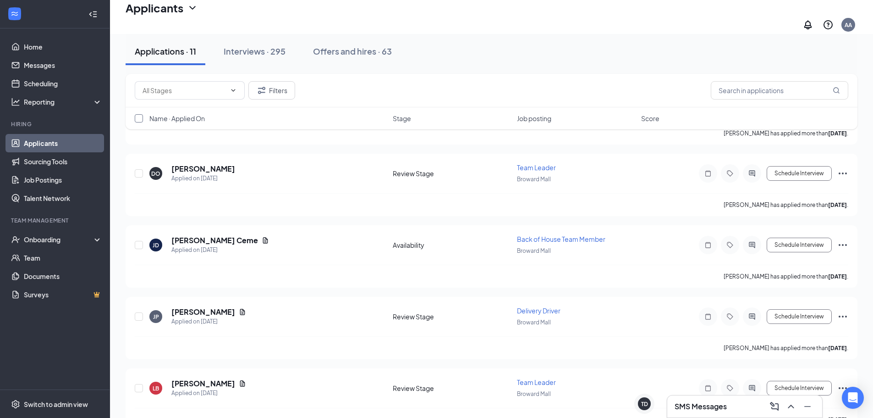
checkbox input "true"
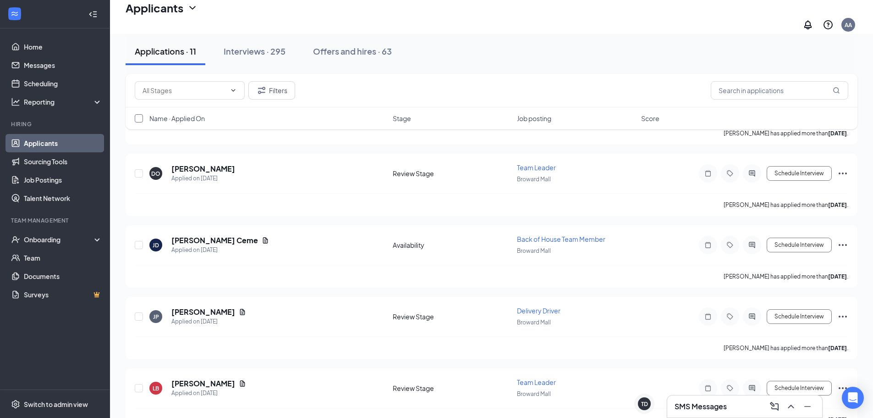
checkbox input "true"
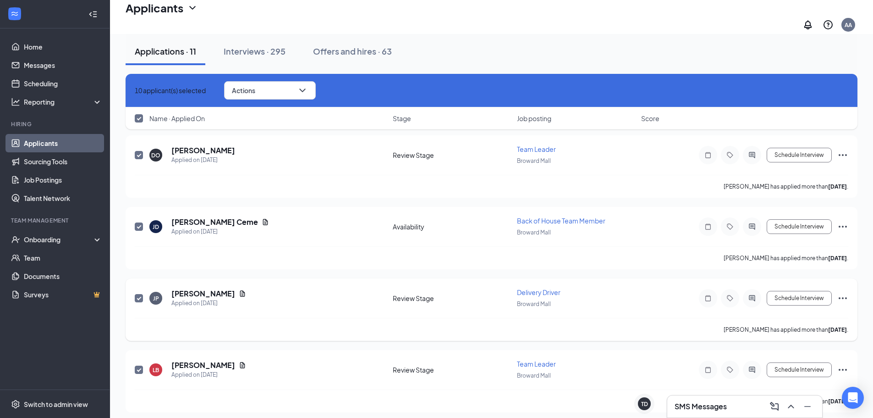
checkbox input "false"
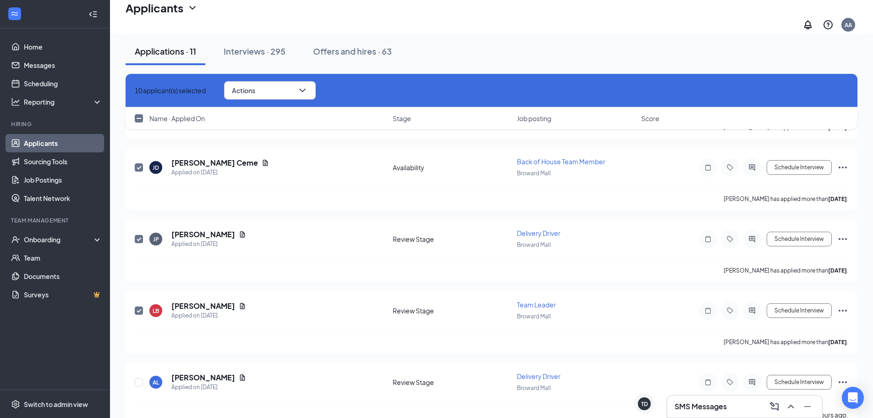
scroll to position [559, 0]
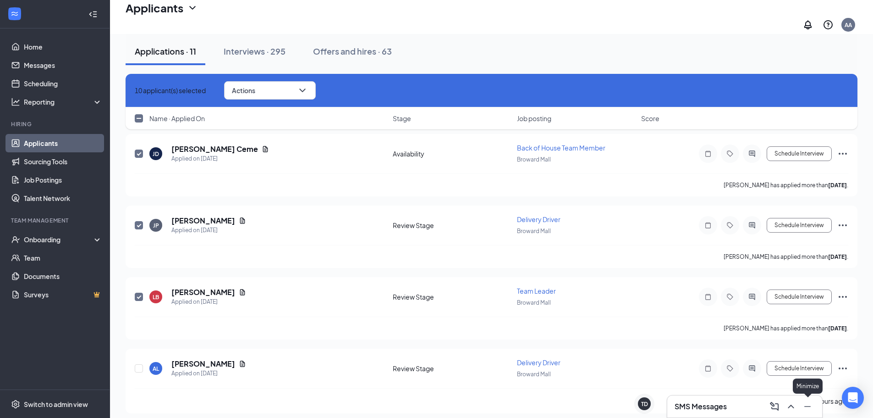
click at [806, 410] on icon "Minimize" at bounding box center [807, 406] width 11 height 11
click at [840, 363] on icon "Ellipses" at bounding box center [842, 368] width 11 height 11
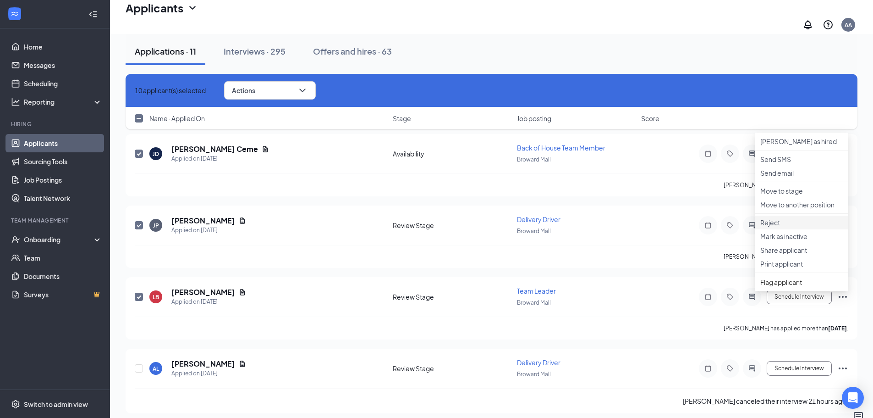
click at [793, 227] on p "Reject" at bounding box center [801, 222] width 82 height 9
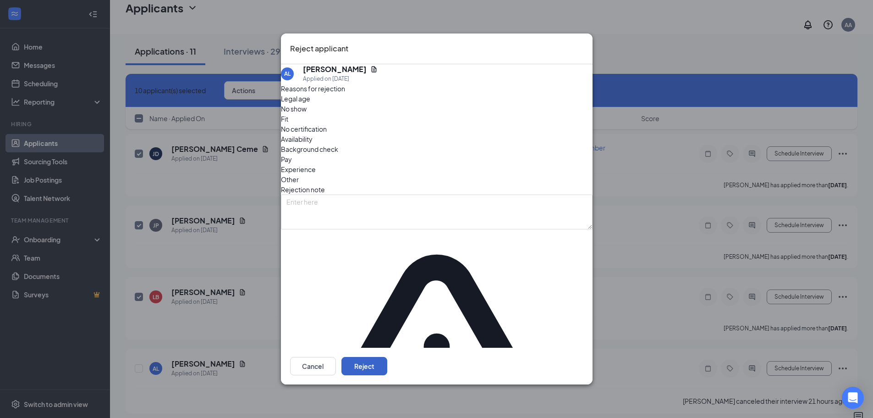
click at [387, 357] on button "Reject" at bounding box center [364, 366] width 46 height 18
click at [628, 295] on div "Reject applicant AL Alvaro Lizarzaburu Applied on Sep 9 Reasons for rejection L…" at bounding box center [436, 209] width 873 height 418
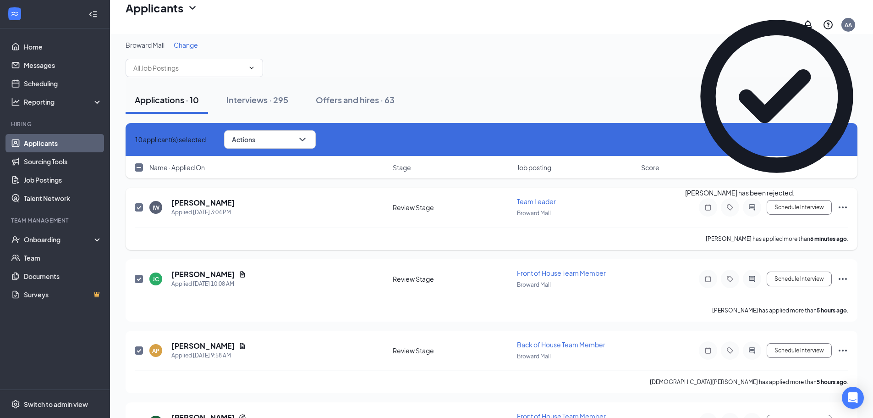
scroll to position [0, 0]
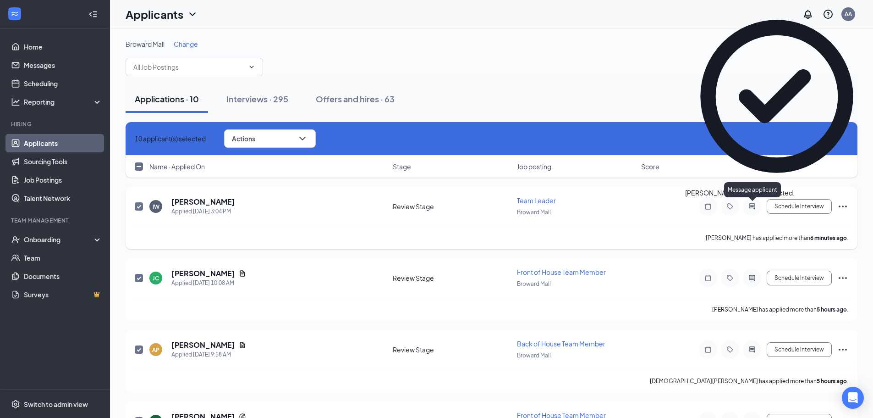
click at [750, 206] on icon "ActiveChat" at bounding box center [752, 206] width 11 height 7
checkbox input "false"
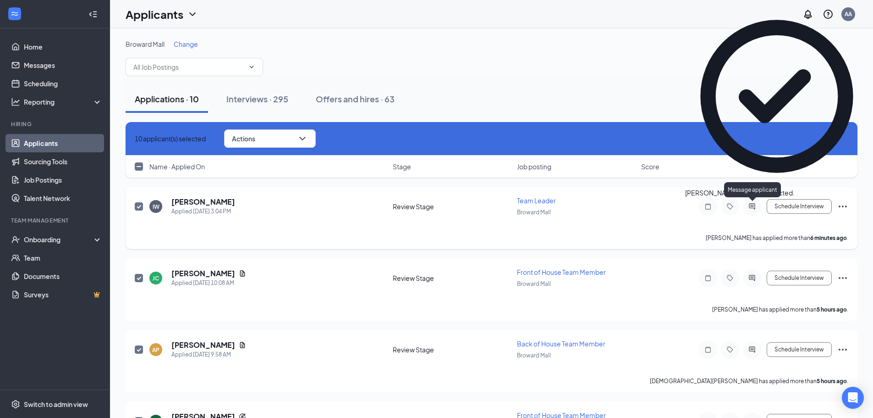
checkbox input "false"
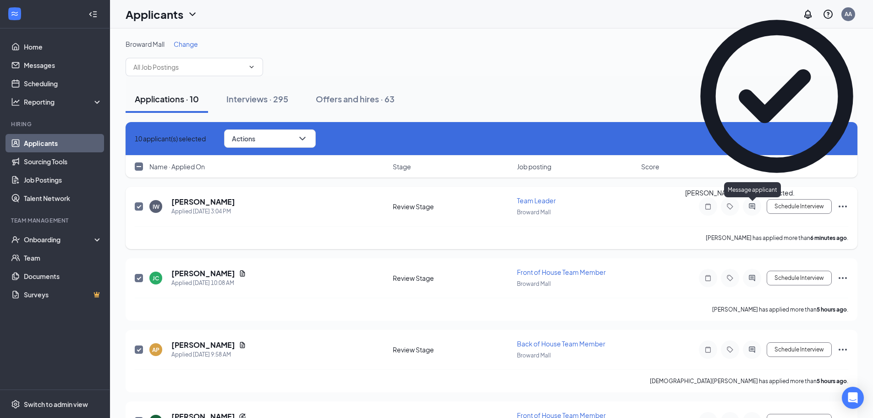
checkbox input "false"
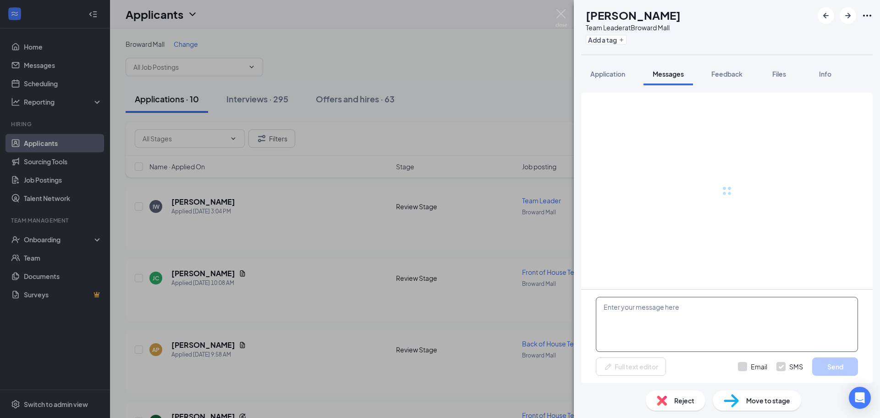
click at [660, 304] on textarea at bounding box center [727, 324] width 262 height 55
paste textarea "Hello, thank you for your interest in applying for the position. We have schedu…"
type textarea "Hello, thank you for your interest in applying for the position. We have schedu…"
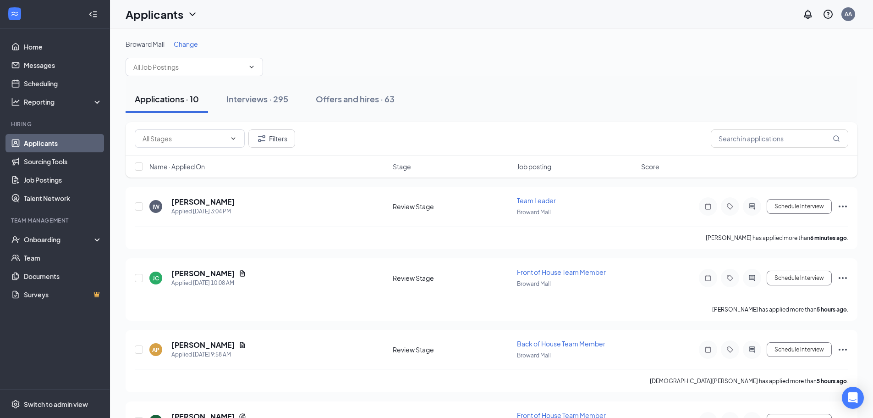
click at [171, 163] on span "Name · Applied On" at bounding box center [176, 166] width 55 height 9
click at [203, 170] on span "Name · Applied On" at bounding box center [176, 166] width 55 height 9
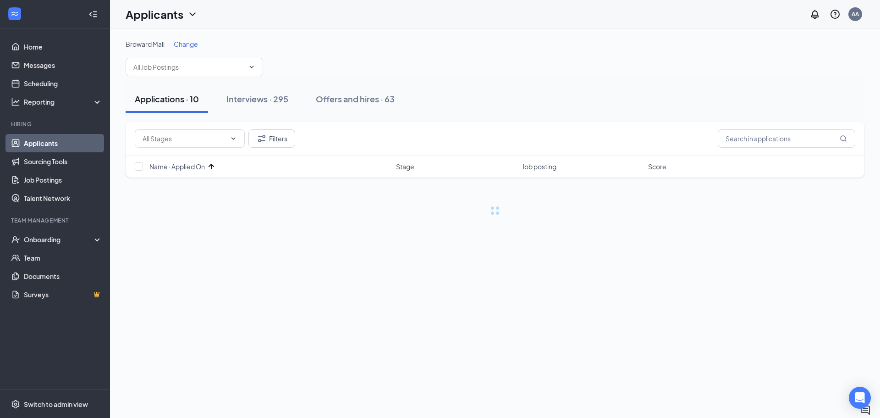
click at [175, 166] on span "Name · Applied On" at bounding box center [176, 166] width 55 height 9
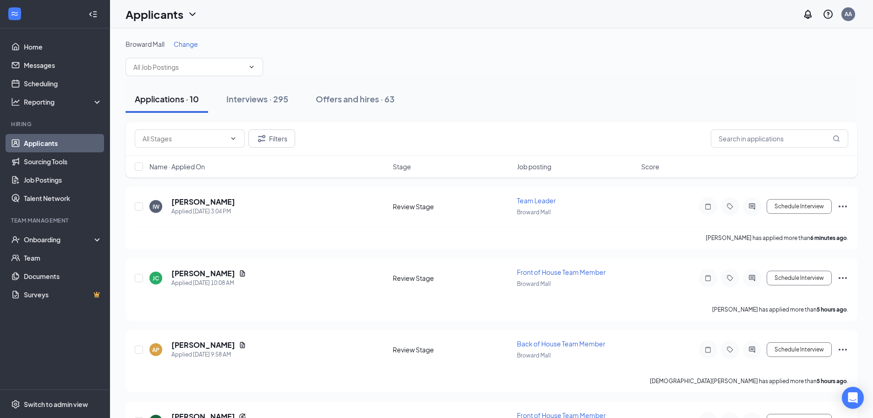
click at [144, 168] on div "Name · Applied On Stage Job posting Score" at bounding box center [492, 166] width 732 height 22
click at [140, 167] on input "checkbox" at bounding box center [139, 166] width 8 height 8
checkbox input "true"
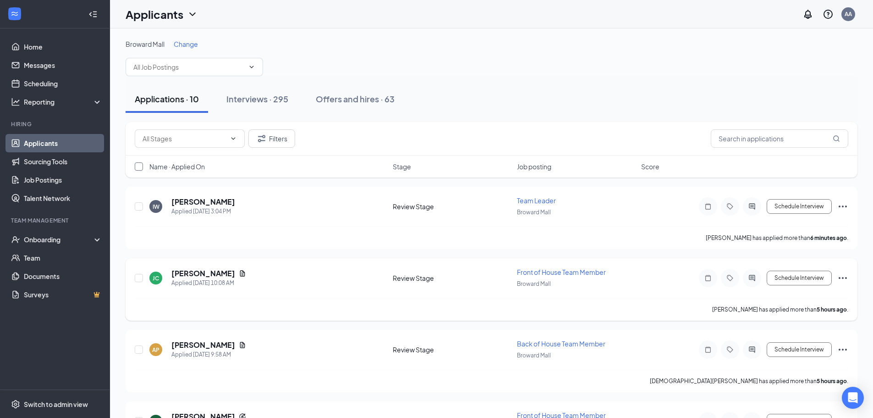
checkbox input "true"
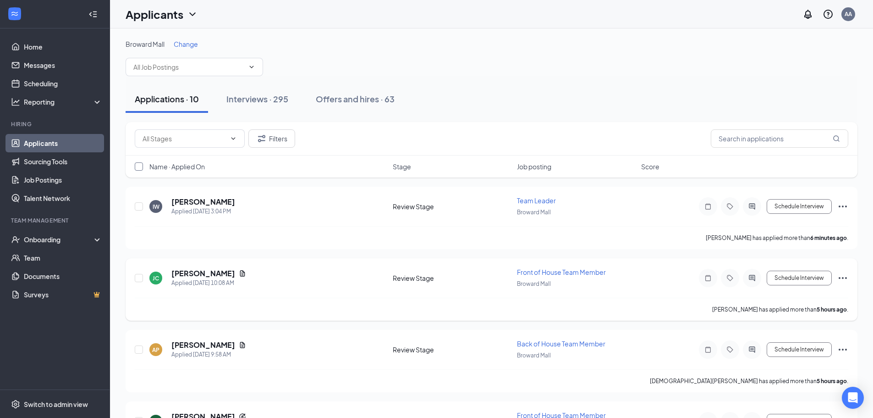
checkbox input "true"
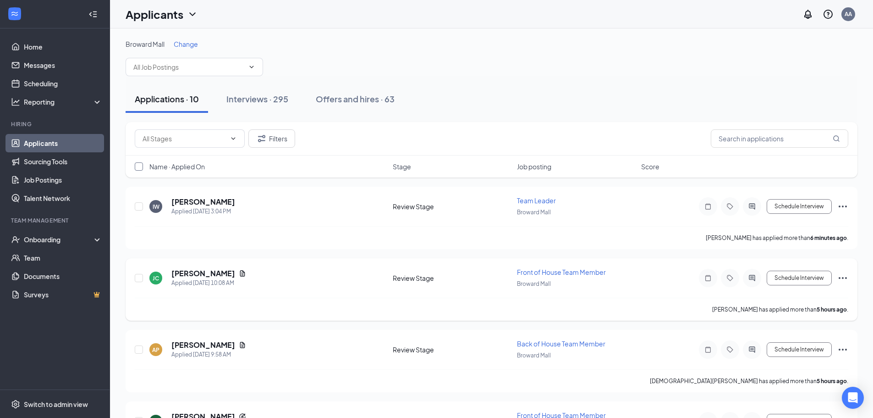
checkbox input "true"
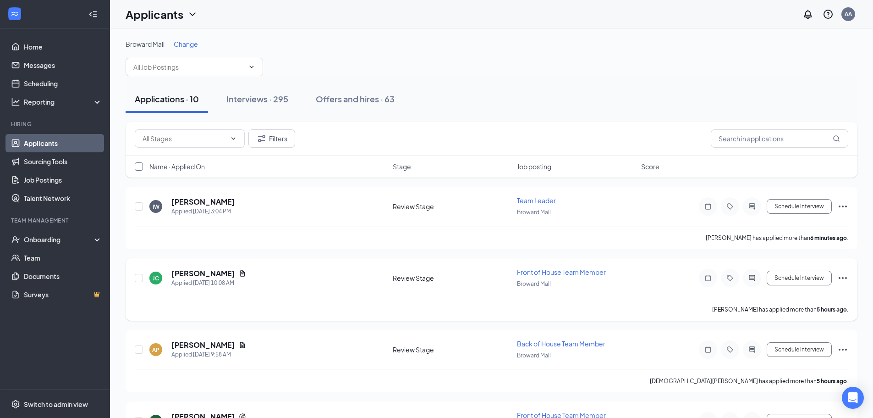
checkbox input "true"
click at [214, 58] on span at bounding box center [194, 67] width 137 height 18
click at [219, 69] on input "text" at bounding box center [188, 67] width 111 height 10
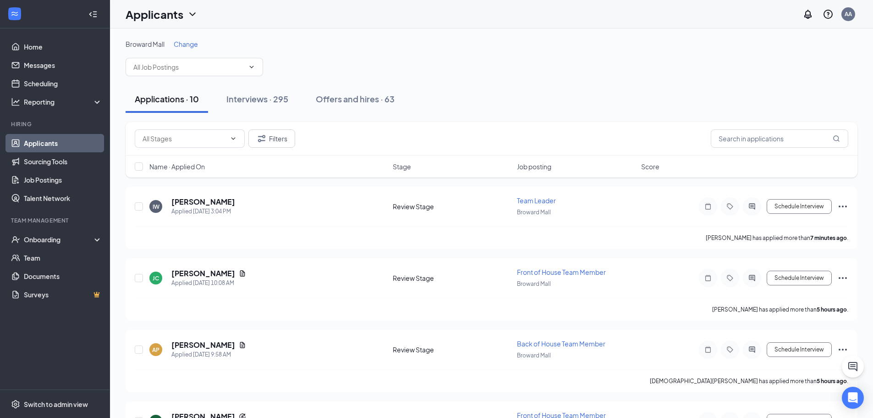
click at [244, 27] on div "Applicants AA" at bounding box center [491, 14] width 763 height 28
click at [134, 163] on div "Name · Applied On Stage Job posting Score" at bounding box center [492, 166] width 732 height 22
click at [138, 163] on input "checkbox" at bounding box center [139, 166] width 8 height 8
checkbox input "true"
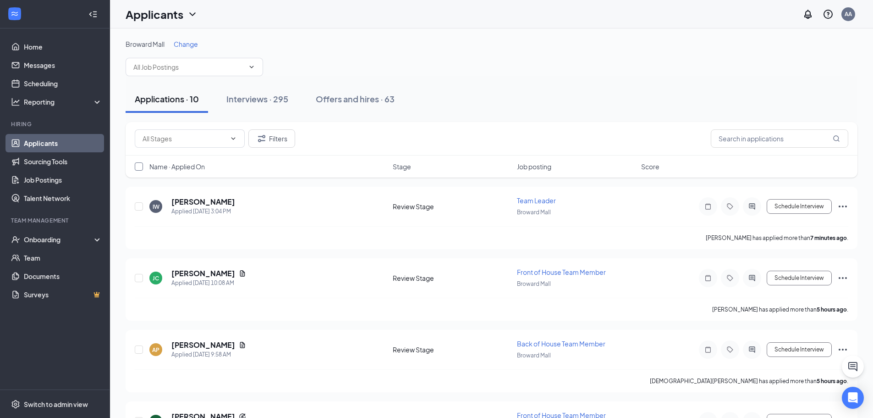
checkbox input "true"
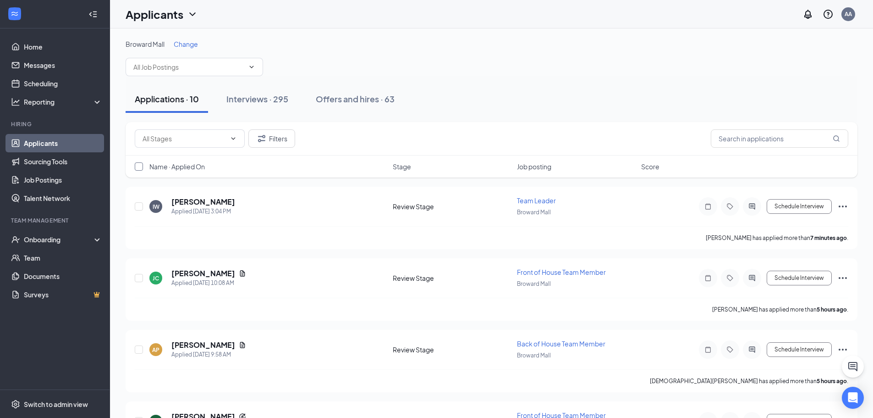
checkbox input "true"
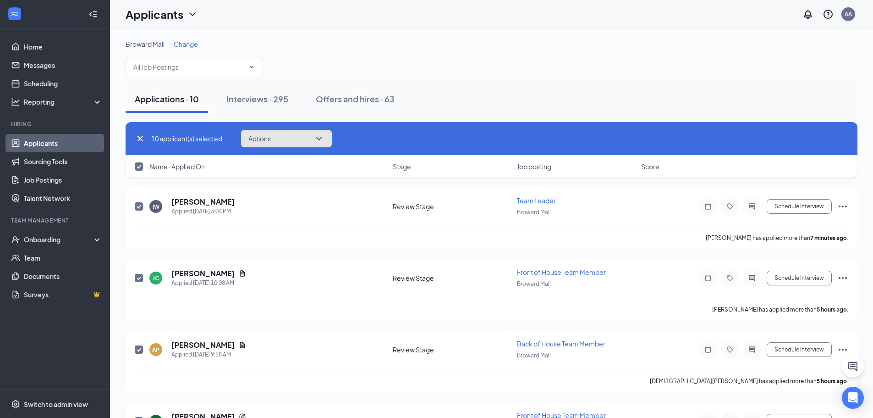
click at [319, 134] on icon "ChevronDown" at bounding box center [318, 138] width 11 height 11
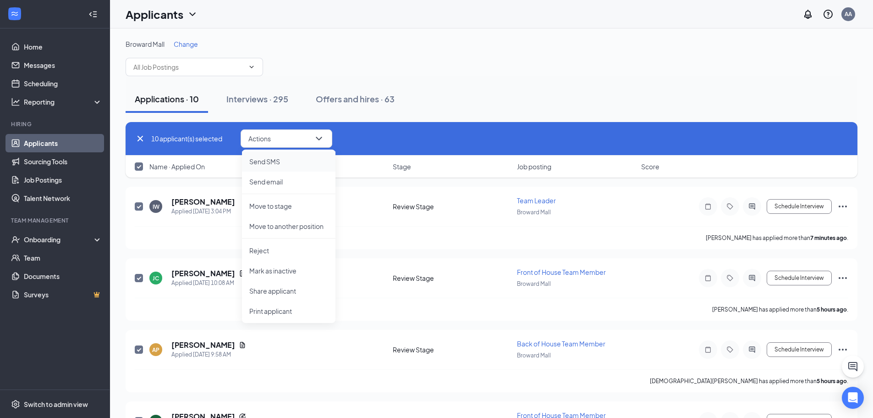
click at [294, 159] on p "Send SMS" at bounding box center [288, 161] width 79 height 9
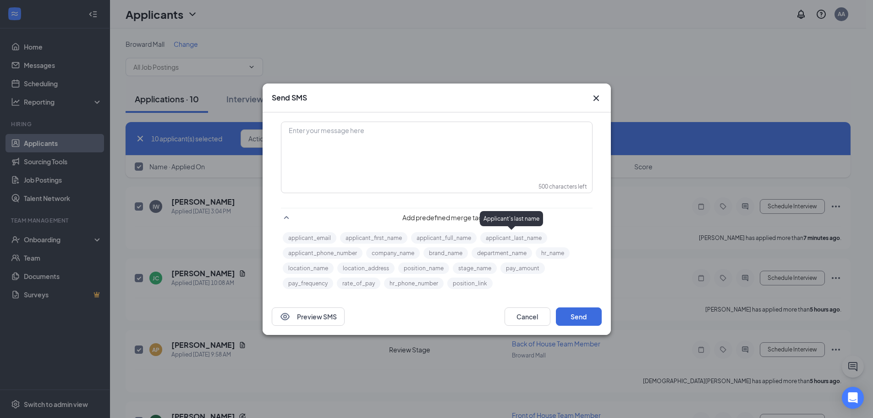
click at [490, 165] on div "Enter your message here" at bounding box center [437, 145] width 310 height 46
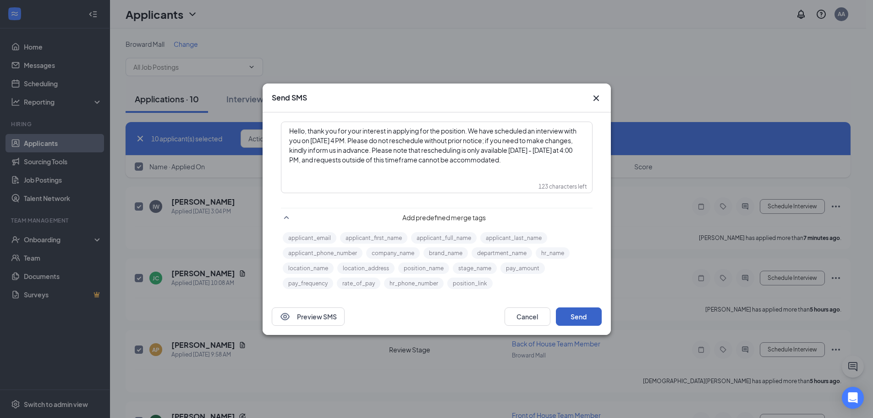
click at [584, 324] on button "Send" at bounding box center [579, 316] width 46 height 18
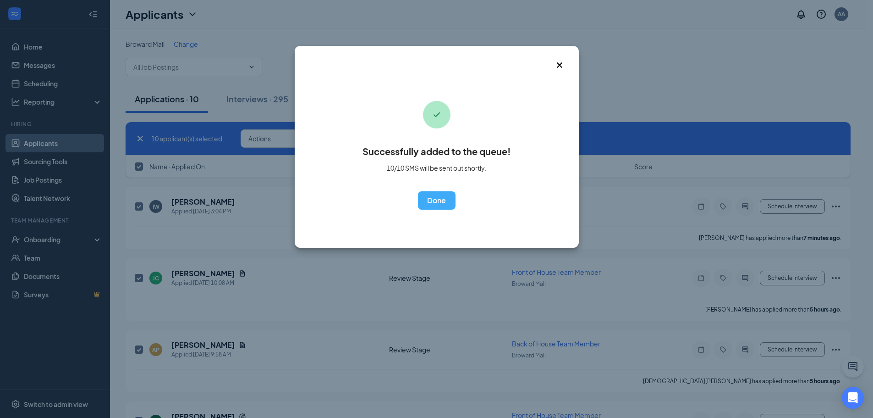
click at [656, 242] on div "Successfully added to the queue! 10/10 SMS will be sent out shortly. OK" at bounding box center [436, 209] width 873 height 418
click at [564, 66] on icon "Cross" at bounding box center [559, 65] width 11 height 11
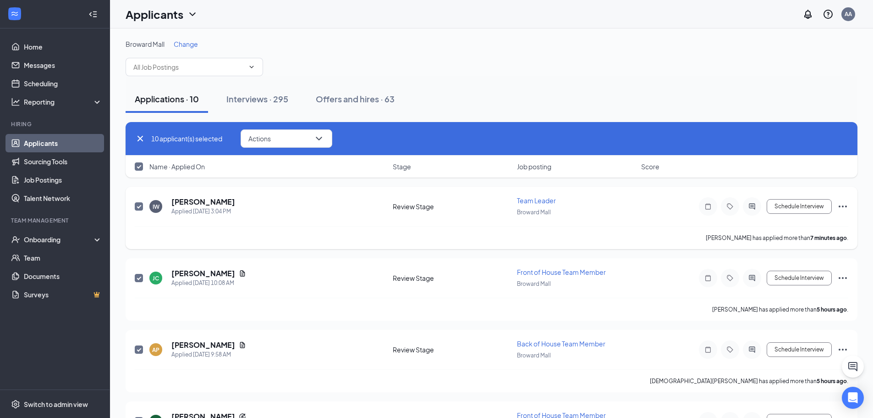
click at [797, 193] on div "IW [PERSON_NAME] Applied [DATE] 3:04 PM Review Stage Team Leader Broward Mall S…" at bounding box center [492, 218] width 732 height 62
click at [797, 201] on button "Schedule Interview" at bounding box center [799, 206] width 65 height 15
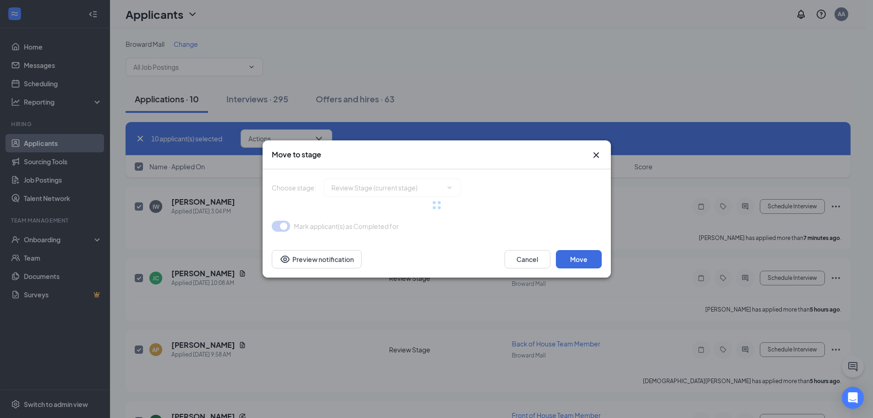
type input "Onsite Interview (next stage)"
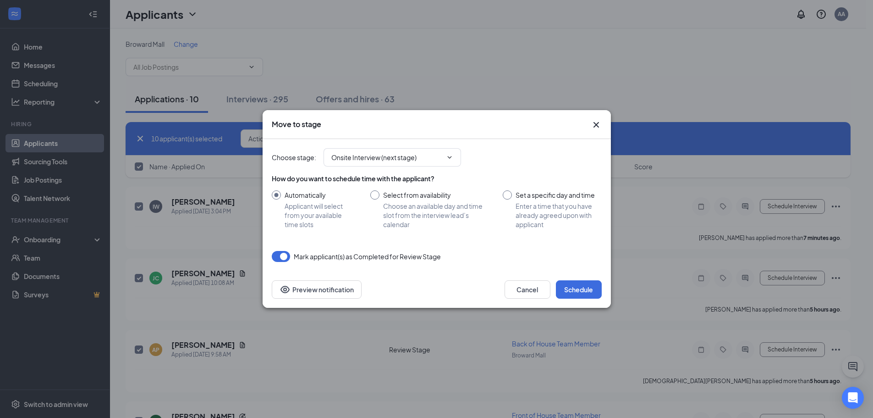
click at [427, 206] on input "Select from availability Choose an available day and time slot from the intervi…" at bounding box center [427, 209] width 115 height 38
radio input "true"
radio input "false"
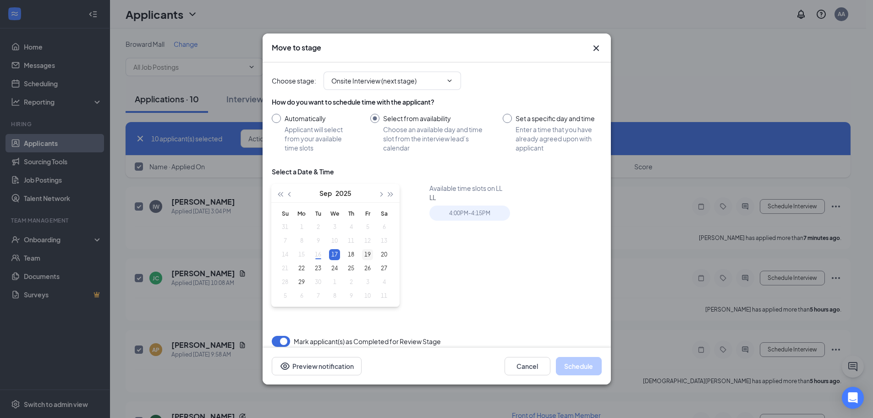
click at [360, 254] on td "19" at bounding box center [367, 254] width 16 height 14
type input "[DATE]"
click at [469, 214] on div "4:00PM - 4:15PM" at bounding box center [469, 212] width 81 height 15
click at [583, 353] on div "Cancel Schedule Preview notification" at bounding box center [437, 365] width 348 height 37
click at [583, 363] on button "Schedule" at bounding box center [579, 366] width 46 height 18
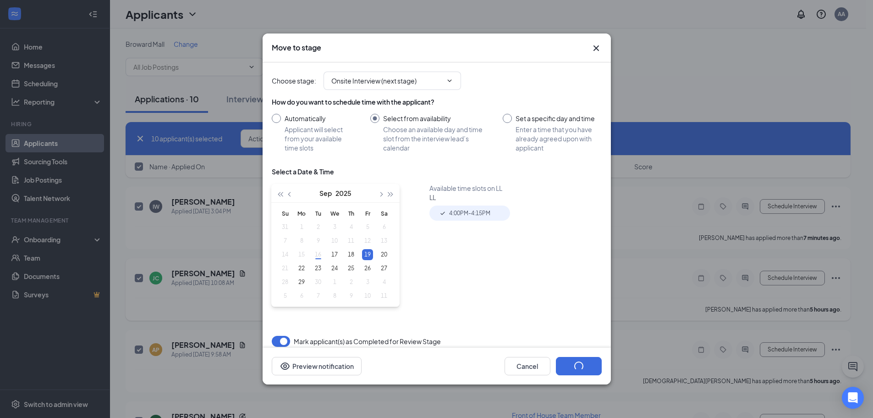
drag, startPoint x: 691, startPoint y: 329, endPoint x: 688, endPoint y: 314, distance: 14.5
click at [692, 329] on div "Move to stage Choose stage : Onsite Interview (next stage) How do you want to s…" at bounding box center [436, 209] width 873 height 418
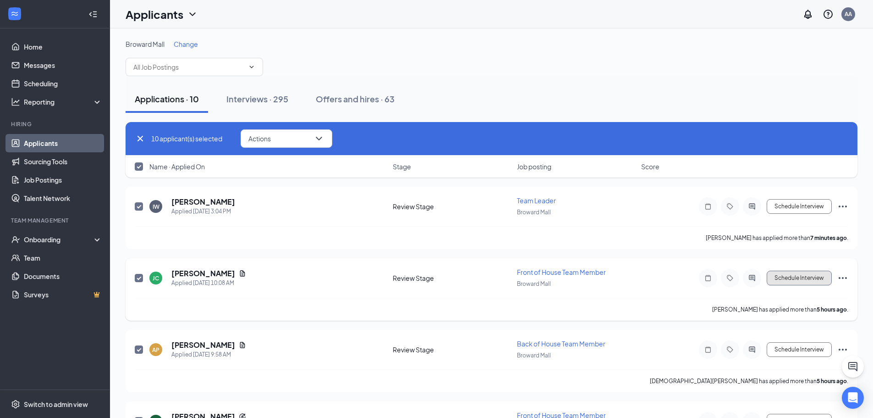
click at [790, 273] on button "Schedule Interview" at bounding box center [799, 277] width 65 height 15
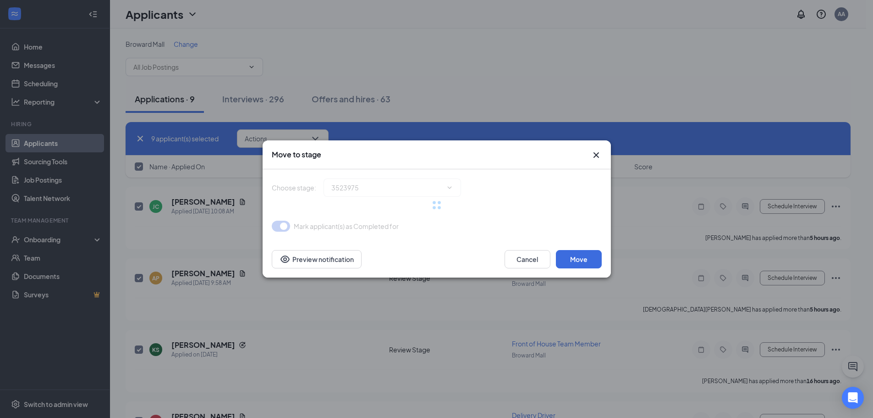
type input "Onsite Interview (next stage)"
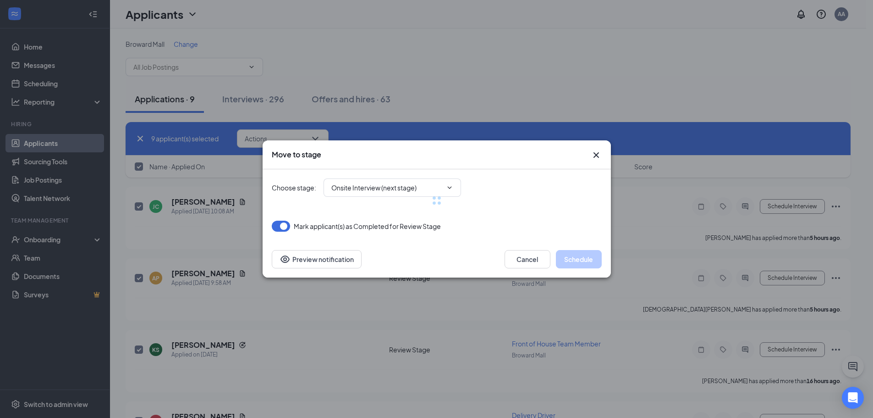
click at [405, 200] on div at bounding box center [437, 200] width 330 height 62
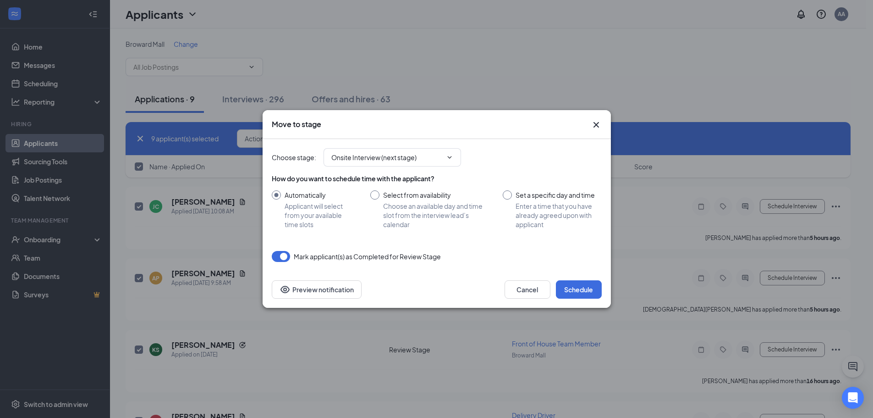
click at [412, 202] on input "Select from availability Choose an available day and time slot from the intervi…" at bounding box center [427, 209] width 115 height 38
radio input "true"
radio input "false"
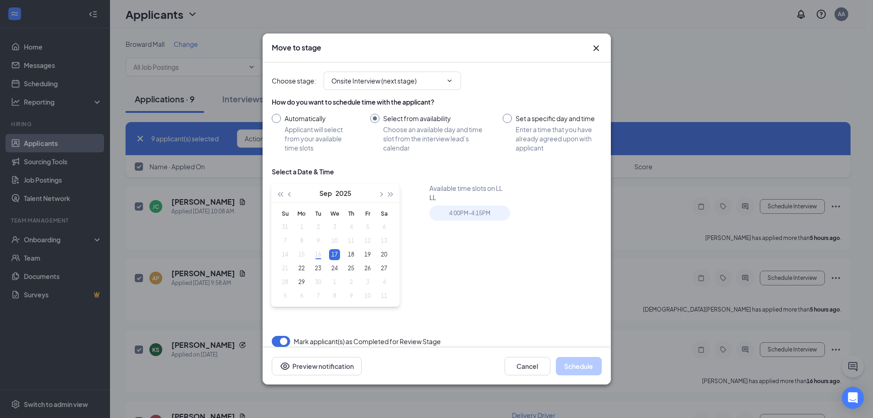
drag, startPoint x: 367, startPoint y: 254, endPoint x: 404, endPoint y: 267, distance: 38.8
click at [368, 255] on div "19" at bounding box center [367, 254] width 11 height 11
type input "[DATE]"
click at [495, 220] on div "4:00PM - 4:15PM" at bounding box center [472, 215] width 86 height 21
click at [495, 213] on div "4:00PM - 4:15PM" at bounding box center [469, 212] width 81 height 15
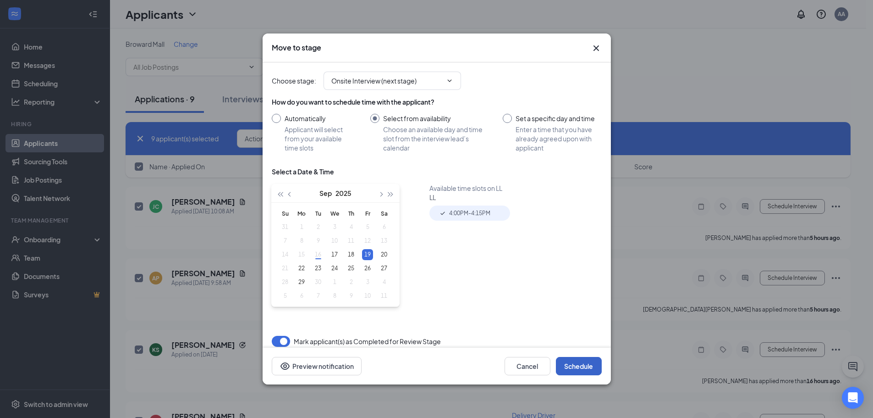
click at [577, 366] on button "Schedule" at bounding box center [579, 366] width 46 height 18
click at [643, 353] on div "Move to stage Choose stage : Onsite Interview (next stage) How do you want to s…" at bounding box center [436, 209] width 873 height 418
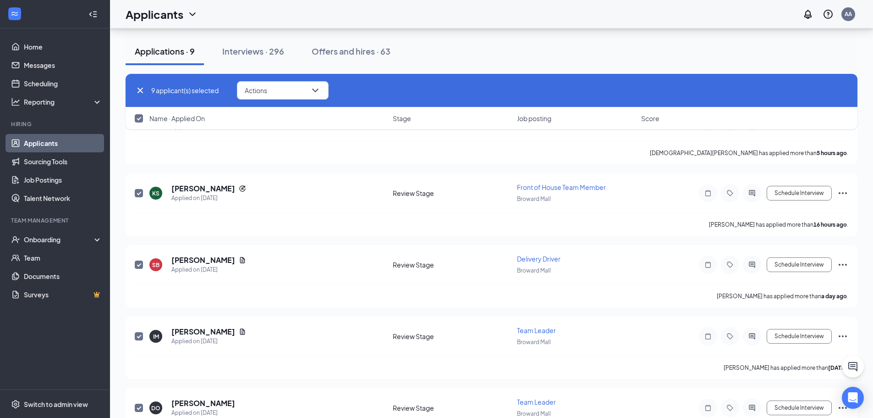
scroll to position [414, 0]
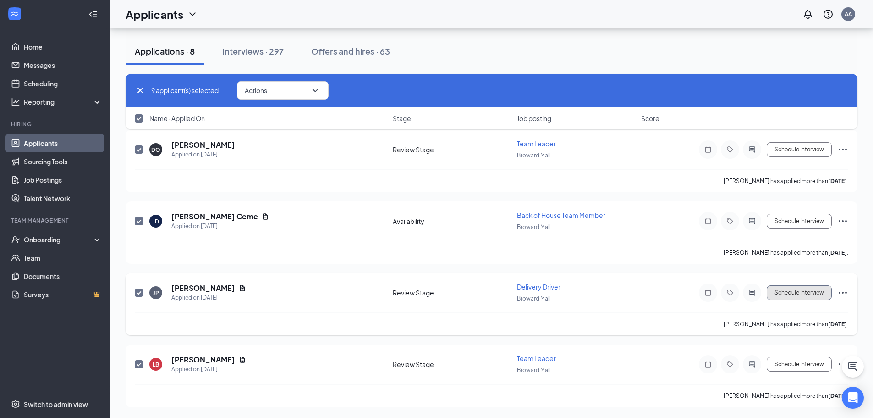
click at [772, 295] on button "Schedule Interview" at bounding box center [799, 292] width 65 height 15
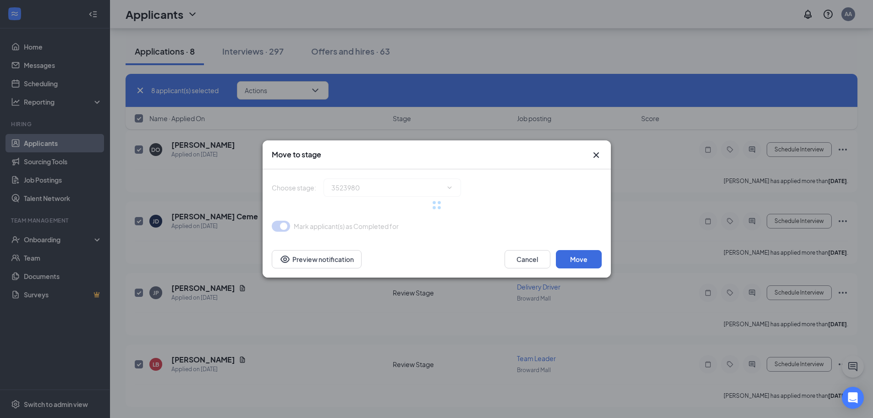
type input "Onsite Interview (next stage)"
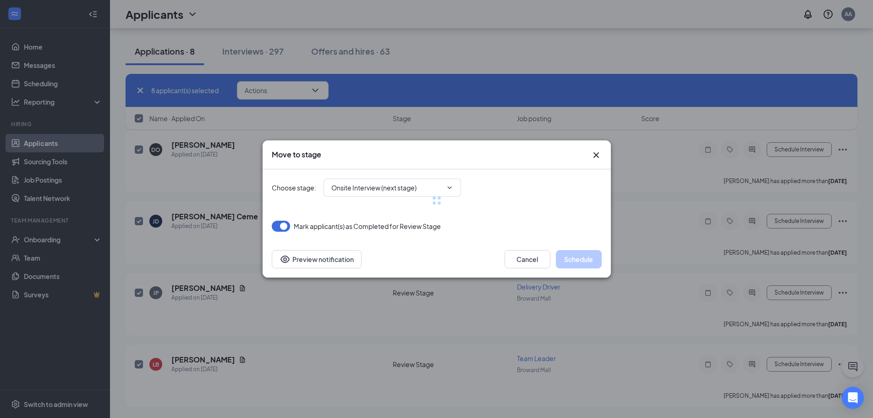
click at [379, 196] on div at bounding box center [437, 200] width 330 height 62
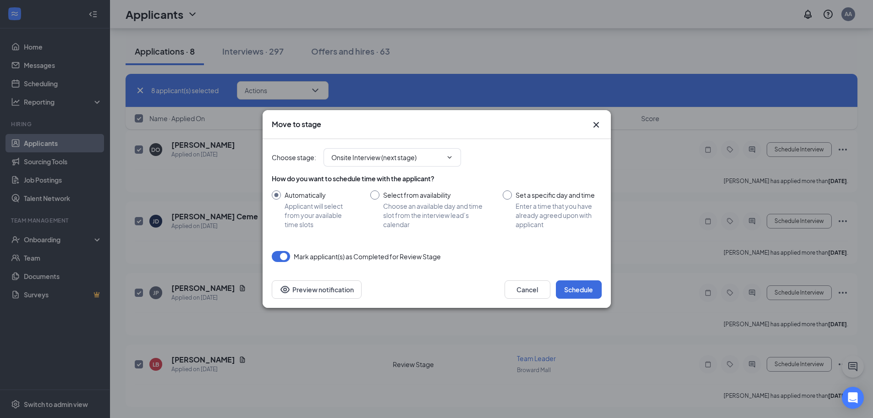
click at [383, 198] on input "Select from availability Choose an available day and time slot from the intervi…" at bounding box center [427, 209] width 115 height 38
radio input "true"
radio input "false"
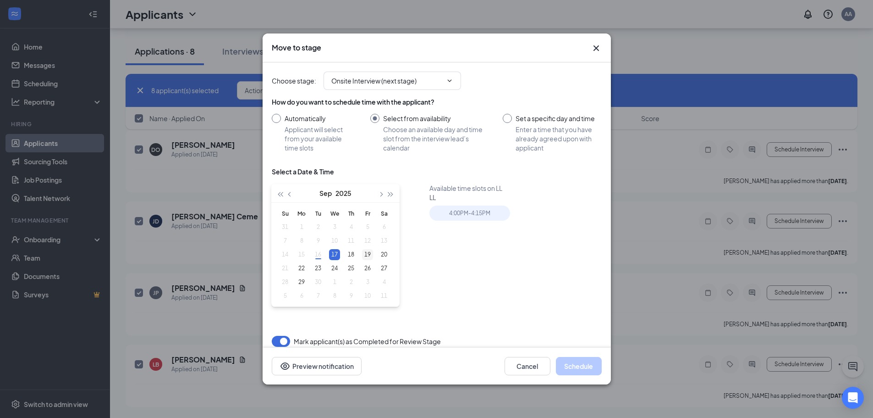
click at [367, 253] on div "19" at bounding box center [367, 254] width 11 height 11
type input "[DATE]"
click at [444, 218] on div "4:00PM - 4:15PM" at bounding box center [469, 212] width 81 height 15
click at [574, 363] on button "Schedule" at bounding box center [579, 366] width 46 height 18
click at [693, 338] on div "Move to stage Choose stage : Onsite Interview (next stage) How do you want to s…" at bounding box center [436, 209] width 873 height 418
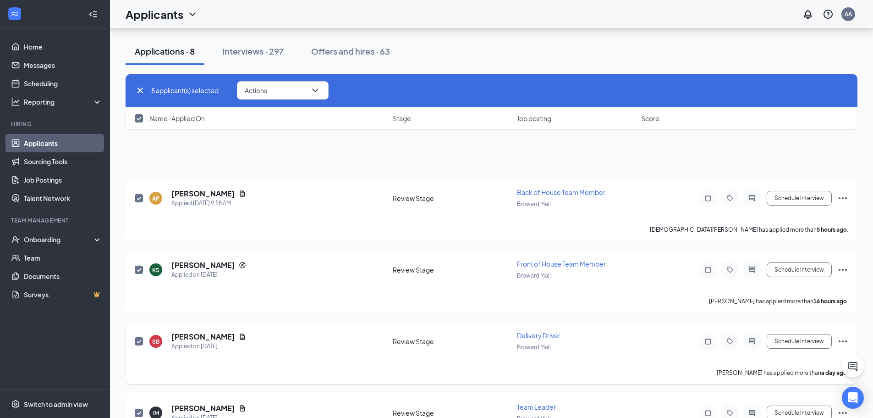
scroll to position [0, 0]
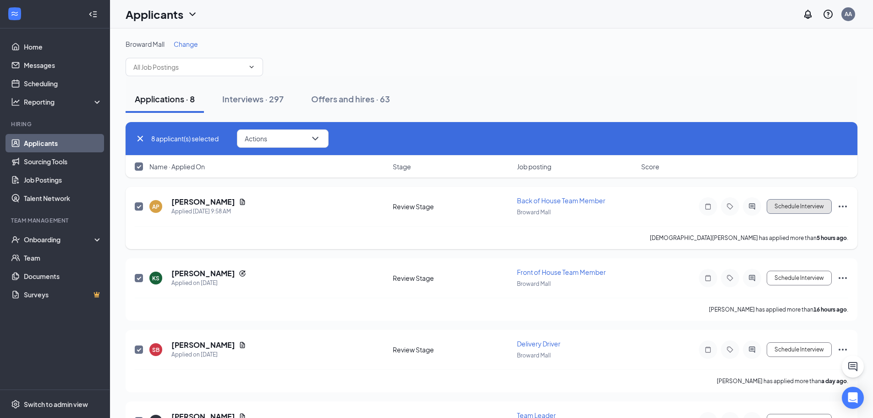
click at [818, 208] on button "Schedule Interview" at bounding box center [799, 206] width 65 height 15
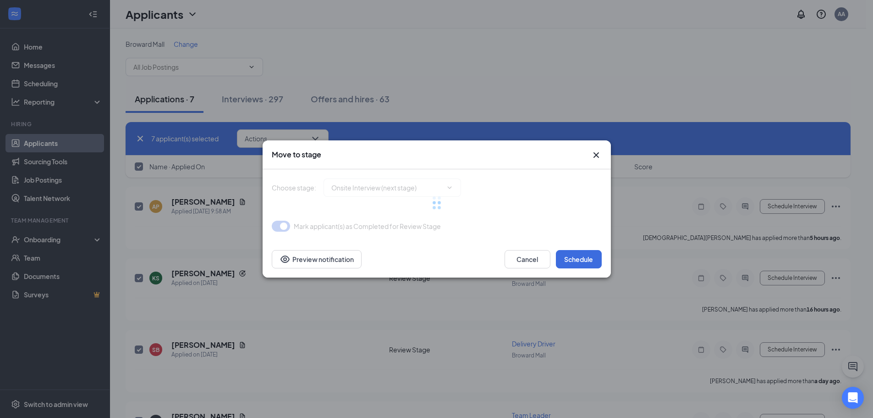
type input "Onsite Interview (next stage)"
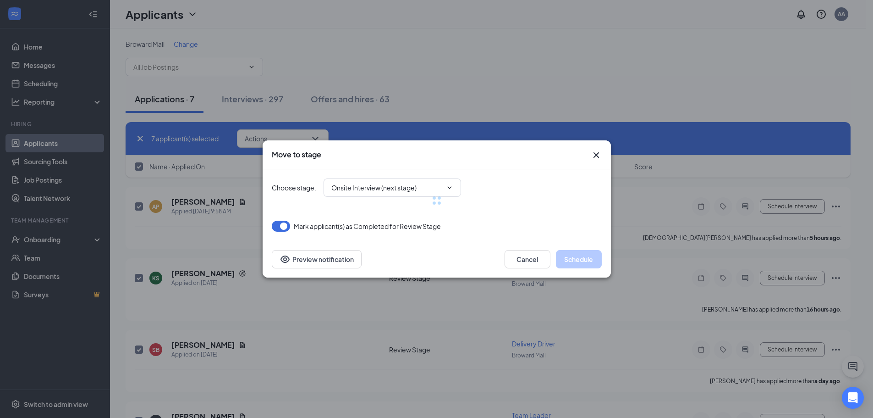
click at [423, 219] on div at bounding box center [437, 200] width 330 height 62
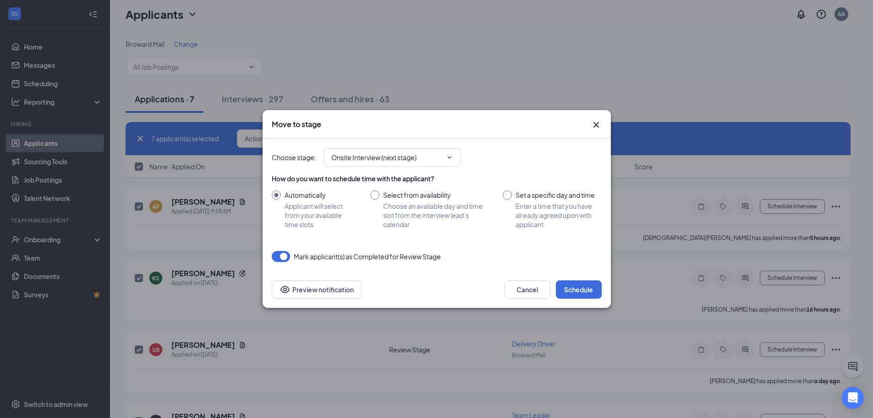
click at [423, 214] on input "Select from availability Choose an available day and time slot from the intervi…" at bounding box center [427, 209] width 115 height 38
radio input "true"
radio input "false"
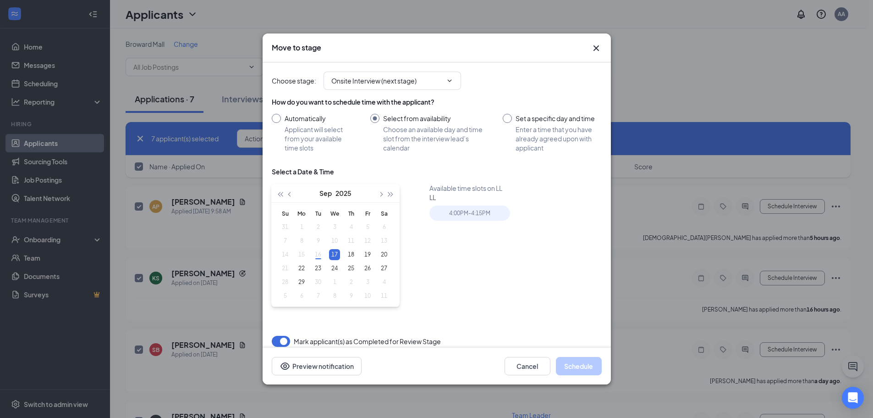
click at [423, 214] on div "[DATE] Available time slots on LL LL 4:00PM - 4:15PM" at bounding box center [437, 251] width 330 height 137
click at [371, 252] on div "19" at bounding box center [367, 254] width 11 height 11
type input "[DATE]"
click at [508, 222] on div "4:00PM - 4:15PM" at bounding box center [472, 215] width 86 height 21
click at [497, 213] on div "4:00PM - 4:15PM" at bounding box center [469, 212] width 81 height 15
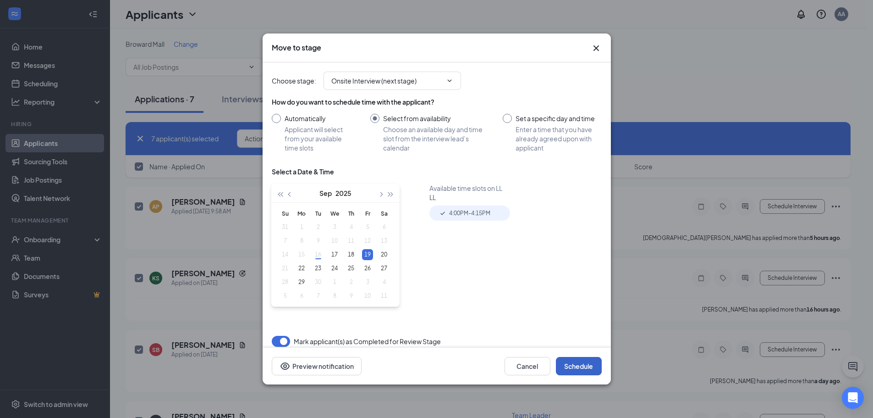
click at [595, 360] on button "Schedule" at bounding box center [579, 366] width 46 height 18
click at [676, 327] on div "Move to stage Choose stage : Onsite Interview (next stage) How do you want to s…" at bounding box center [436, 209] width 873 height 418
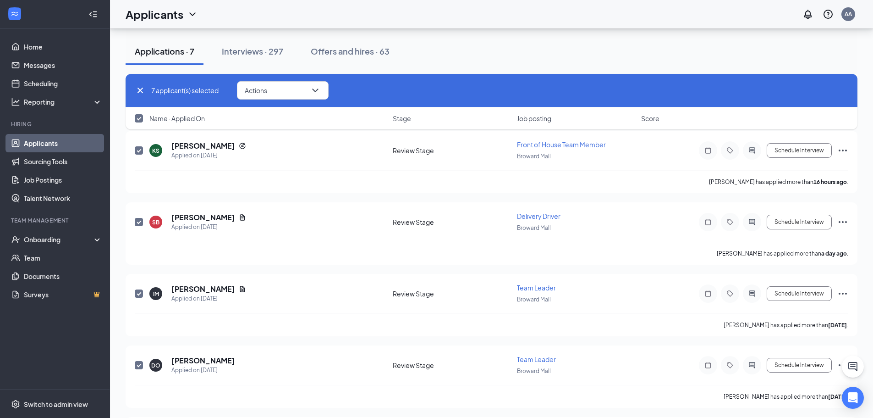
scroll to position [271, 0]
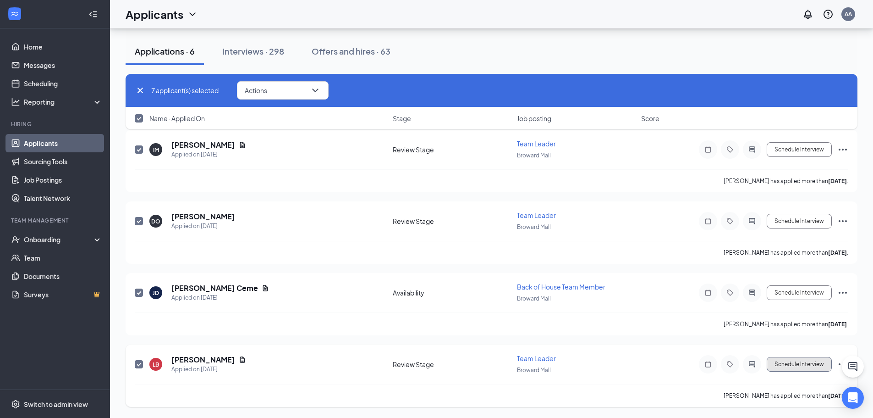
click at [797, 363] on button "Schedule Interview" at bounding box center [799, 364] width 65 height 15
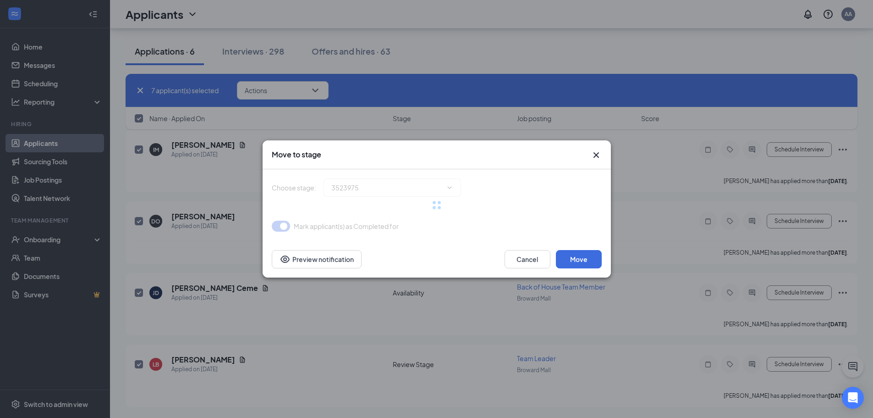
type input "Onsite Interview (next stage)"
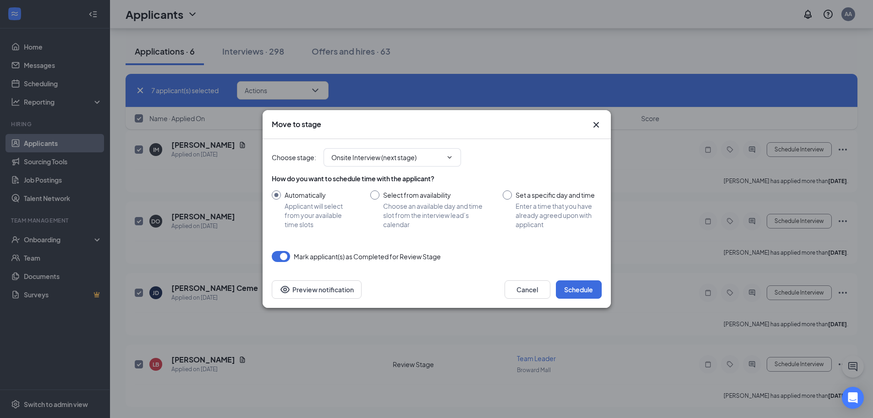
click at [428, 203] on input "Select from availability Choose an available day and time slot from the intervi…" at bounding box center [427, 209] width 115 height 38
radio input "true"
radio input "false"
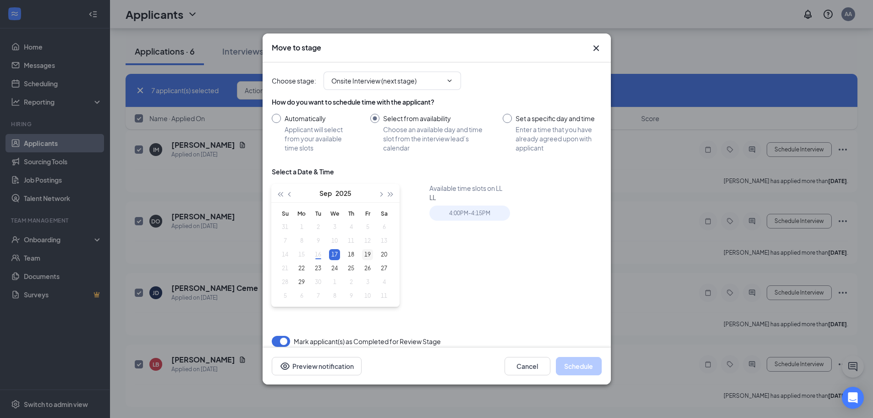
click at [369, 254] on div "19" at bounding box center [367, 254] width 11 height 11
type input "[DATE]"
click at [478, 224] on div "4:00PM - 4:15PM" at bounding box center [472, 215] width 86 height 21
click at [484, 214] on div "4:00PM - 4:15PM" at bounding box center [469, 212] width 81 height 15
click at [583, 368] on button "Schedule" at bounding box center [579, 366] width 46 height 18
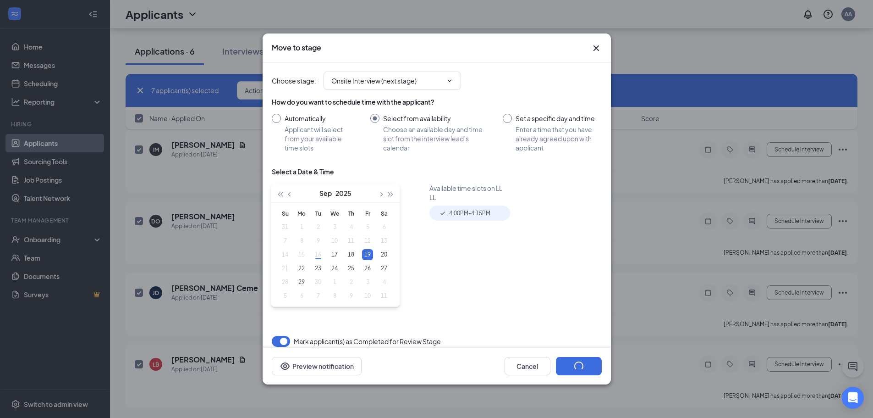
click at [732, 329] on div "Move to stage Choose stage : Onsite Interview (next stage) How do you want to s…" at bounding box center [436, 209] width 873 height 418
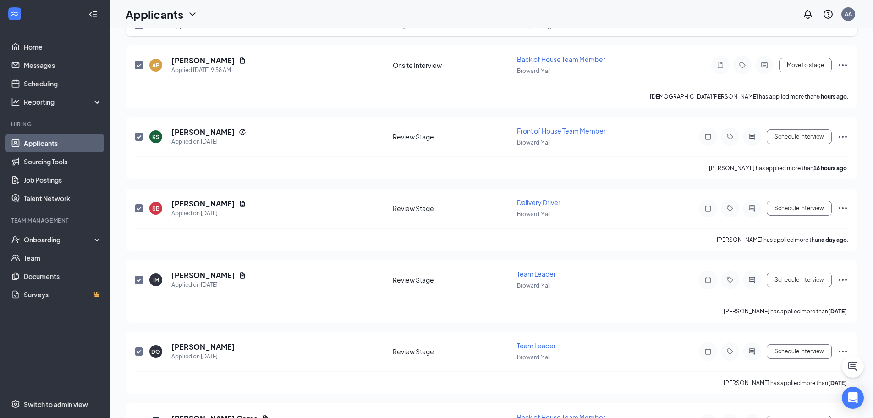
scroll to position [0, 0]
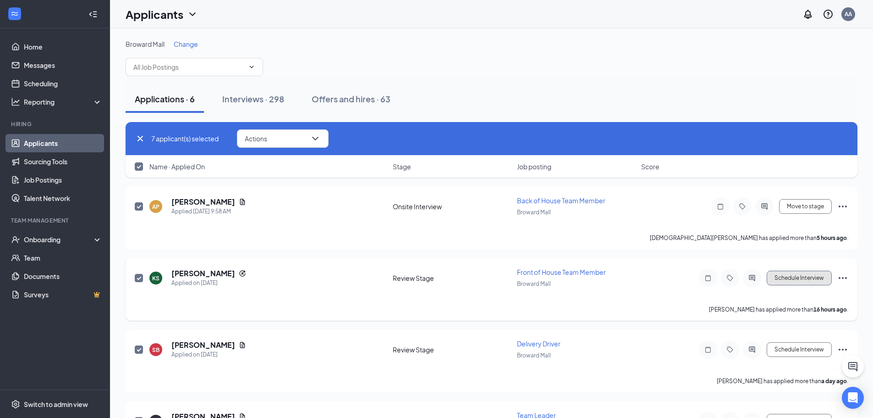
click at [787, 278] on button "Schedule Interview" at bounding box center [799, 277] width 65 height 15
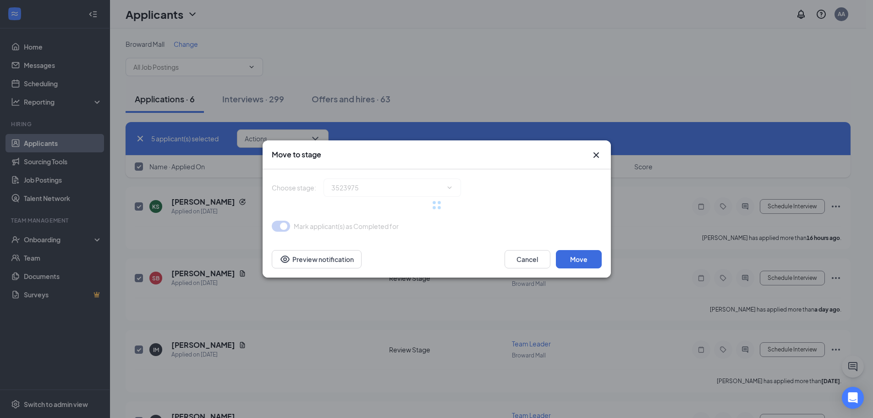
type input "Onsite Interview (next stage)"
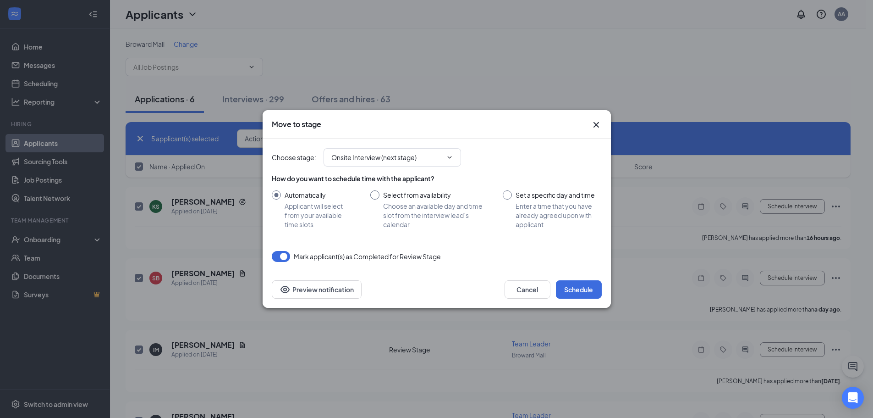
click at [416, 208] on input "Select from availability Choose an available day and time slot from the intervi…" at bounding box center [427, 209] width 115 height 38
radio input "true"
radio input "false"
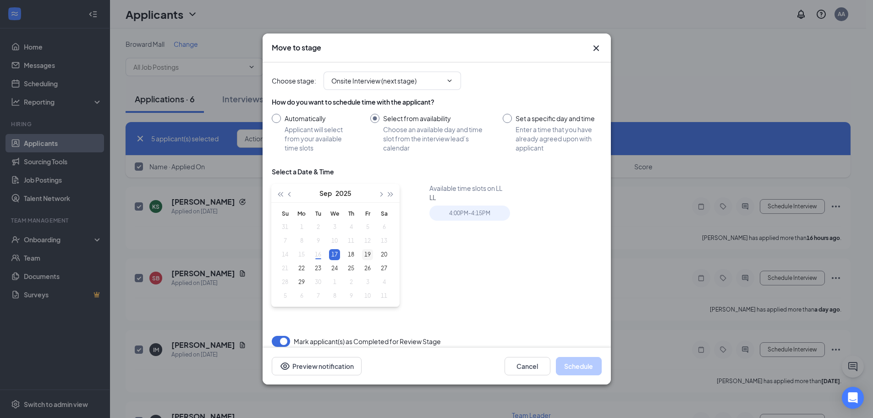
click at [372, 256] on div "19" at bounding box center [367, 254] width 11 height 11
type input "[DATE]"
click at [463, 222] on div "4:00PM - 4:15PM" at bounding box center [472, 215] width 86 height 21
click at [468, 215] on div "4:00PM - 4:15PM" at bounding box center [469, 212] width 81 height 15
click at [572, 363] on button "Schedule" at bounding box center [579, 366] width 46 height 18
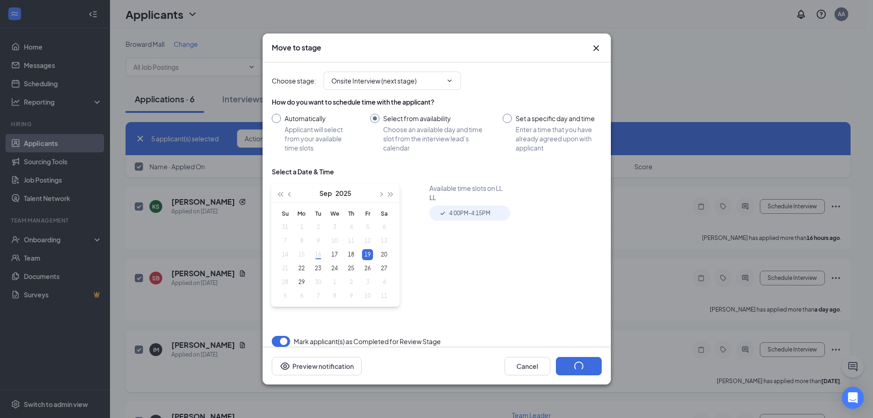
drag, startPoint x: 671, startPoint y: 362, endPoint x: 692, endPoint y: 353, distance: 23.0
click at [674, 362] on div "Move to stage Choose stage : Onsite Interview (next stage) How do you want to s…" at bounding box center [436, 209] width 873 height 418
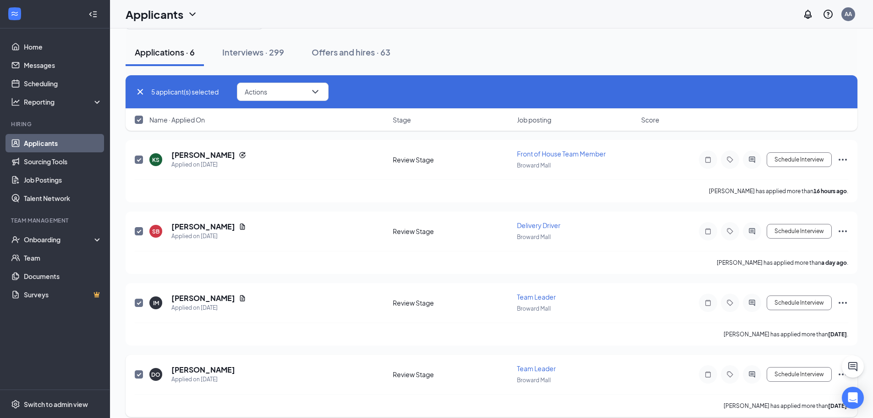
scroll to position [128, 0]
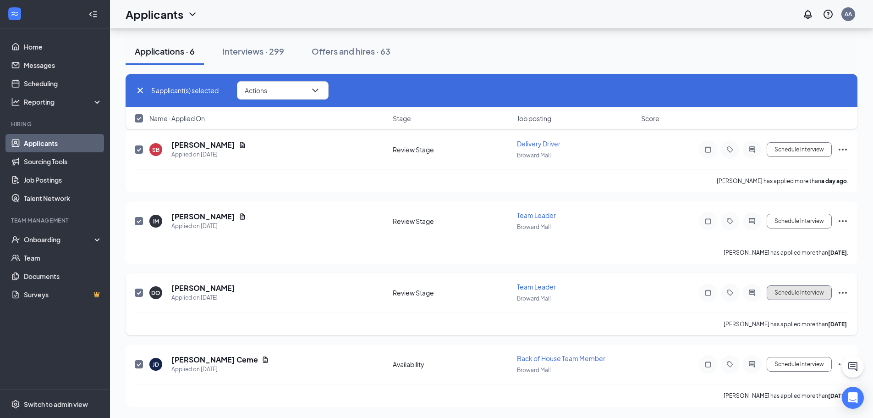
click at [786, 292] on button "Schedule Interview" at bounding box center [799, 292] width 65 height 15
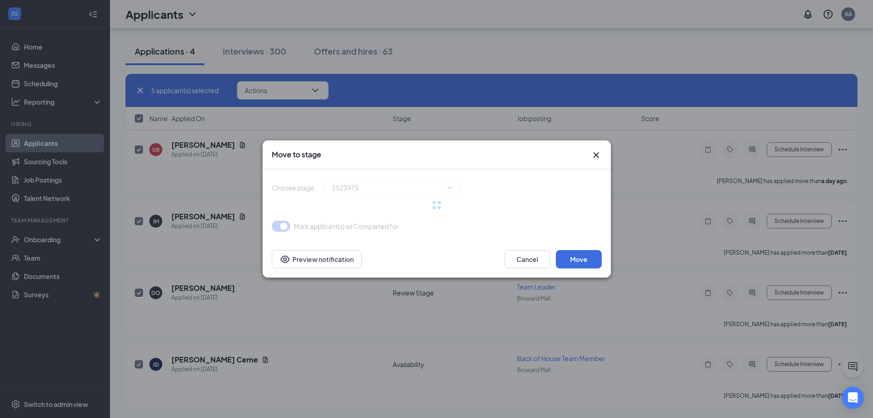
type input "Onsite Interview (next stage)"
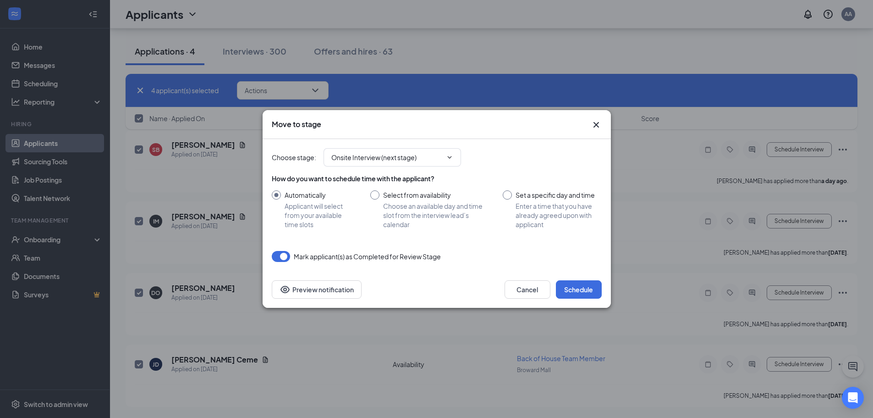
click at [426, 206] on input "Select from availability Choose an available day and time slot from the intervi…" at bounding box center [427, 209] width 115 height 38
radio input "true"
radio input "false"
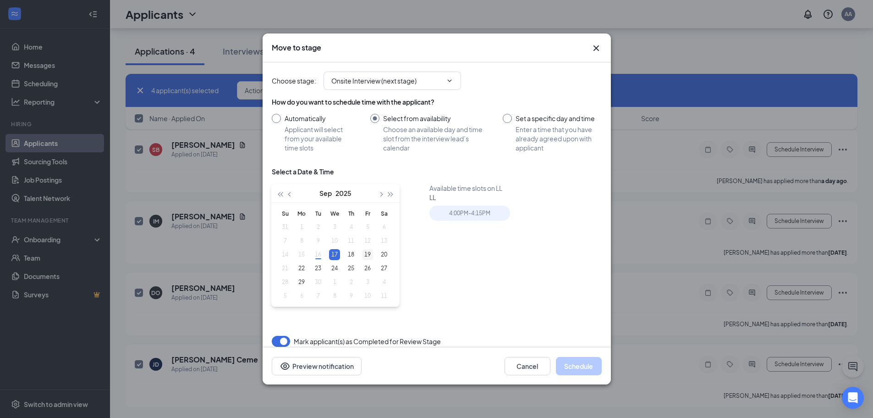
click at [370, 253] on div "19" at bounding box center [367, 254] width 11 height 11
type input "[DATE]"
click at [485, 215] on div "4:00PM - 4:15PM" at bounding box center [469, 212] width 81 height 15
click at [600, 378] on div "Cancel Schedule Preview notification" at bounding box center [437, 365] width 348 height 37
click at [592, 366] on button "Schedule" at bounding box center [579, 366] width 46 height 18
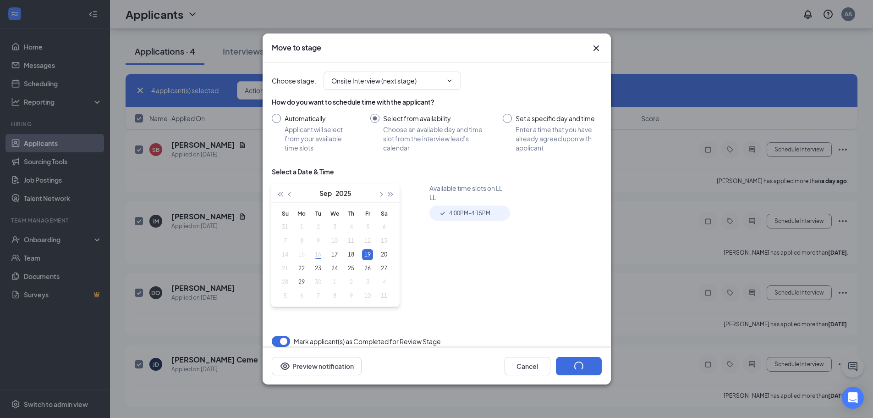
click at [701, 337] on div "Move to stage Choose stage : Onsite Interview (next stage) How do you want to s…" at bounding box center [436, 209] width 873 height 418
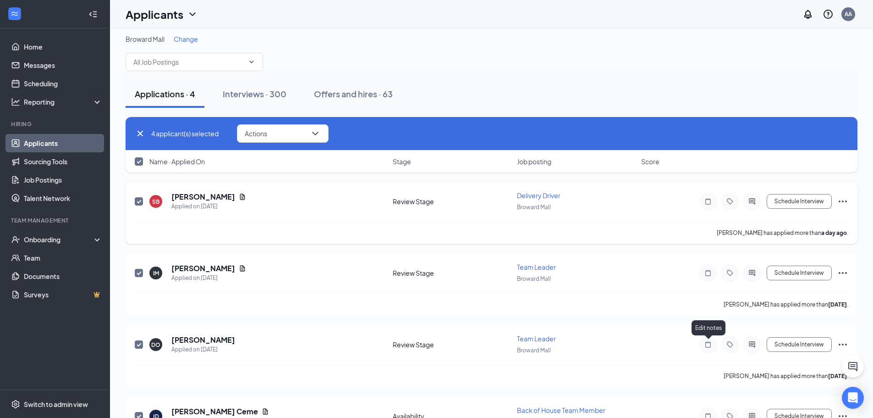
scroll to position [0, 0]
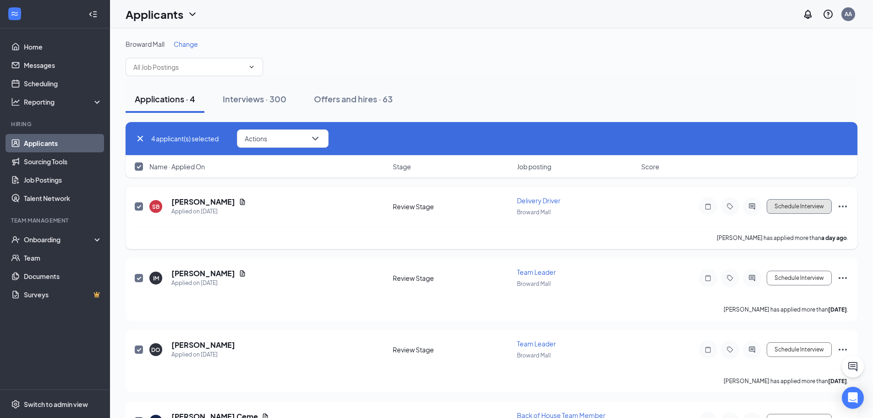
click at [824, 213] on button "Schedule Interview" at bounding box center [799, 206] width 65 height 15
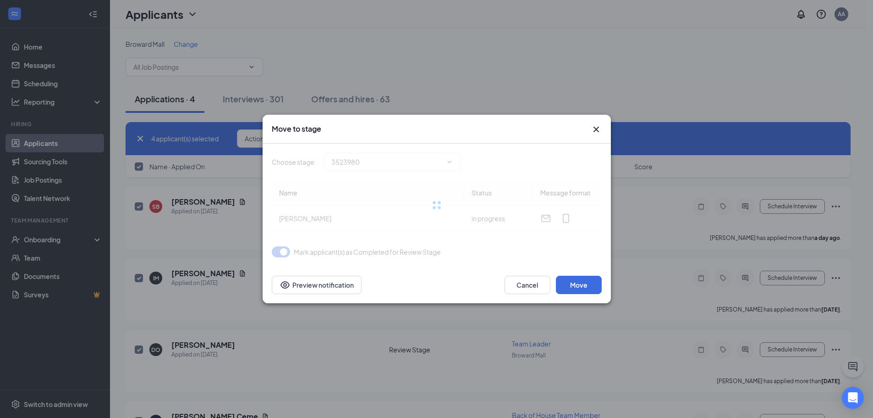
type input "Onsite Interview (next stage)"
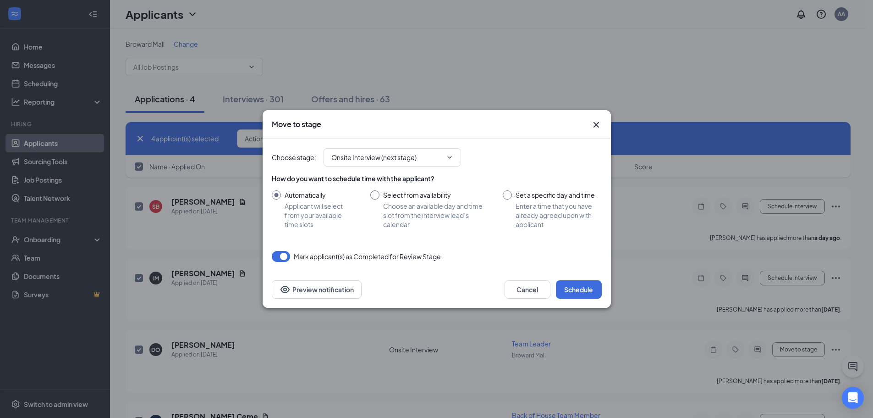
click at [381, 202] on input "Select from availability Choose an available day and time slot from the intervi…" at bounding box center [427, 209] width 115 height 38
radio input "true"
radio input "false"
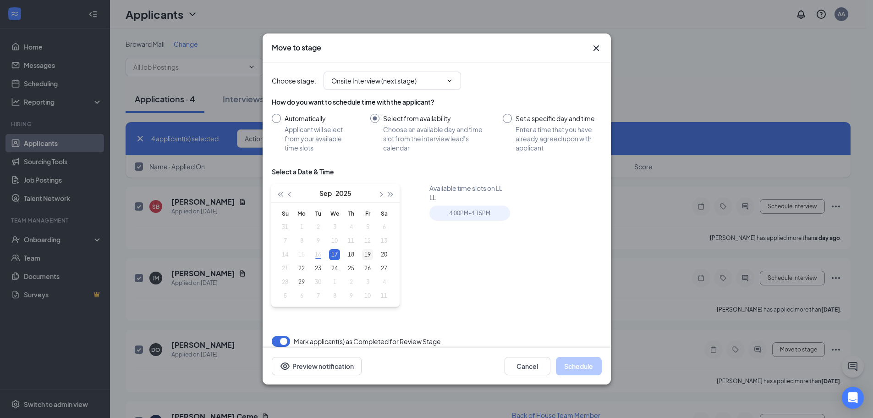
click at [367, 254] on div "19" at bounding box center [367, 254] width 11 height 11
type input "[DATE]"
click at [478, 208] on div "4:00PM - 4:15PM" at bounding box center [469, 212] width 81 height 15
click at [567, 365] on button "Schedule" at bounding box center [579, 366] width 46 height 18
click at [670, 341] on div "Move to stage Choose stage : Onsite Interview (next stage) How do you want to s…" at bounding box center [436, 209] width 873 height 418
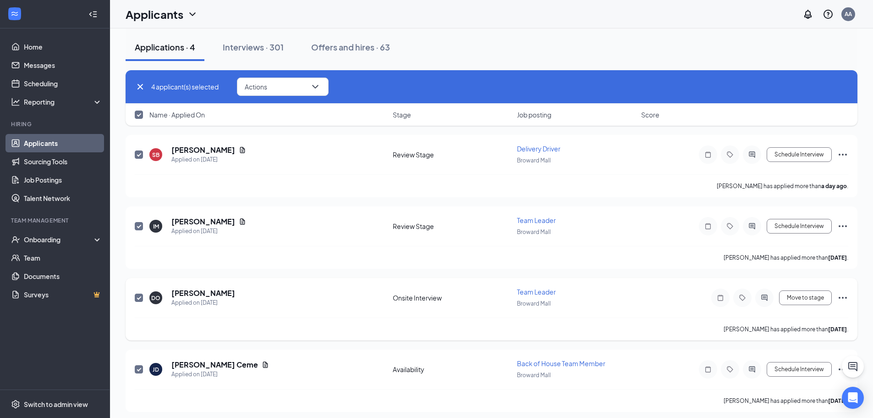
scroll to position [57, 0]
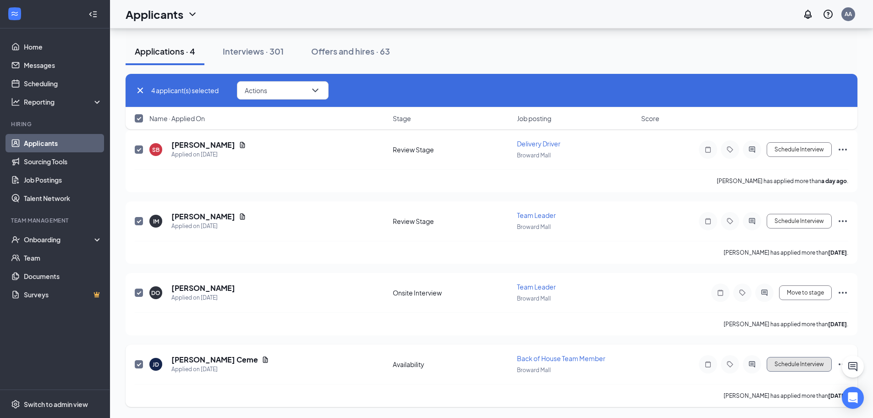
click at [810, 366] on button "Schedule Interview" at bounding box center [799, 364] width 65 height 15
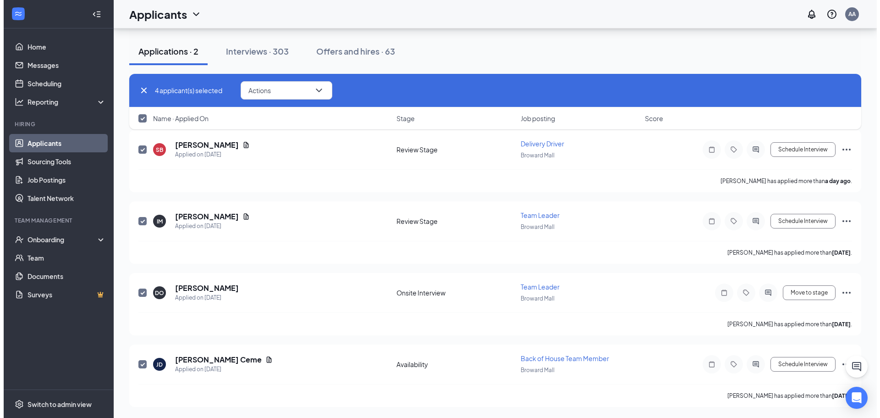
scroll to position [0, 0]
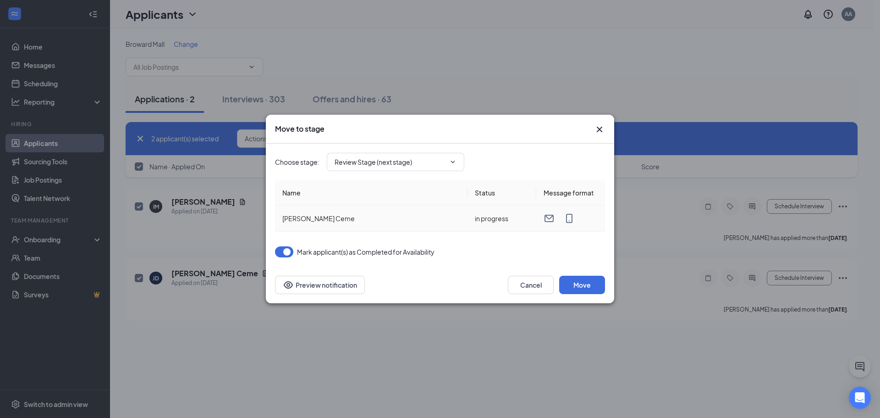
click at [420, 209] on td "[PERSON_NAME] Ceme" at bounding box center [371, 218] width 192 height 26
click at [445, 168] on span "Review Stage (next stage)" at bounding box center [395, 162] width 137 height 18
click at [437, 150] on div "Choose stage : Review Stage (next stage)" at bounding box center [440, 161] width 330 height 37
click at [435, 161] on input "Review Stage (next stage)" at bounding box center [390, 162] width 111 height 10
click at [398, 220] on div "Onsite Interview" at bounding box center [403, 217] width 123 height 10
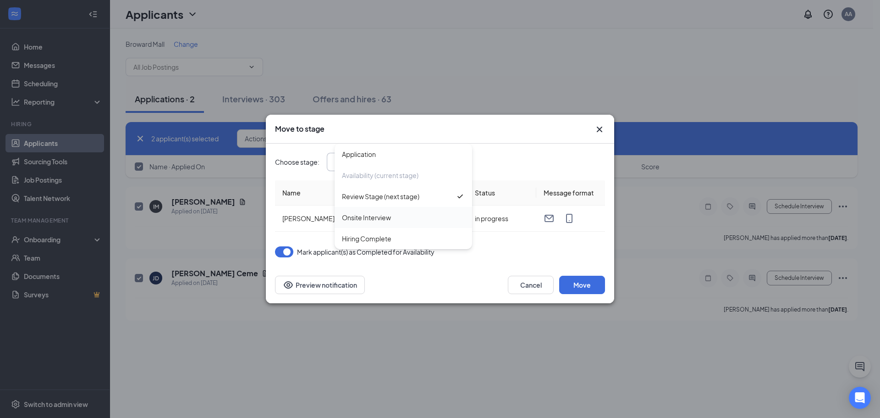
type input "Onsite Interview"
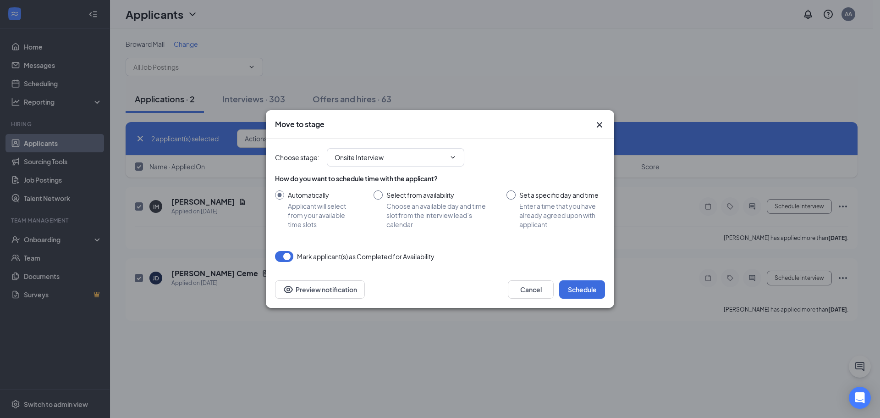
click at [417, 213] on input "Select from availability Choose an available day and time slot from the intervi…" at bounding box center [431, 209] width 115 height 38
radio input "true"
radio input "false"
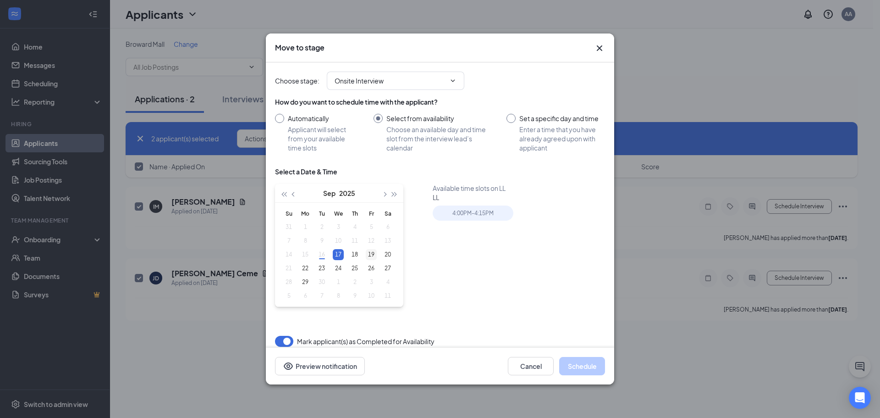
click at [377, 257] on td "19" at bounding box center [371, 254] width 16 height 14
type input "[DATE]"
click at [484, 220] on div "4:00PM - 4:15PM" at bounding box center [473, 212] width 81 height 15
click at [578, 366] on button "Schedule" at bounding box center [582, 366] width 46 height 18
click at [718, 390] on div "Move to stage Choose stage : Onsite Interview Application Availability (current…" at bounding box center [440, 209] width 880 height 418
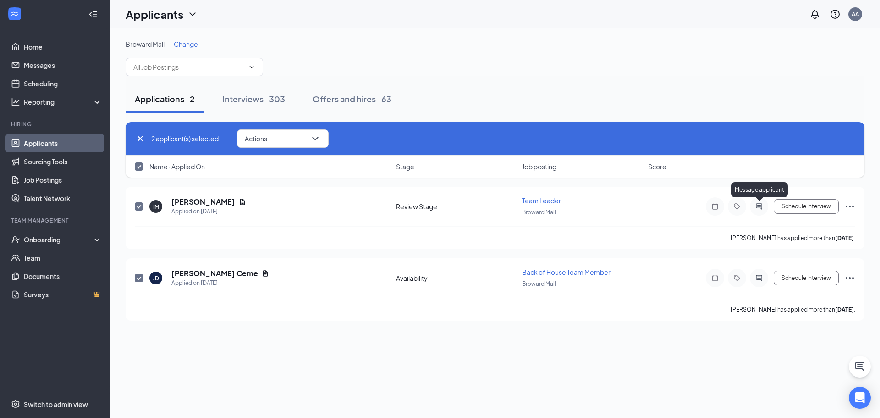
click at [762, 200] on div "Message applicant" at bounding box center [759, 191] width 57 height 19
checkbox input "false"
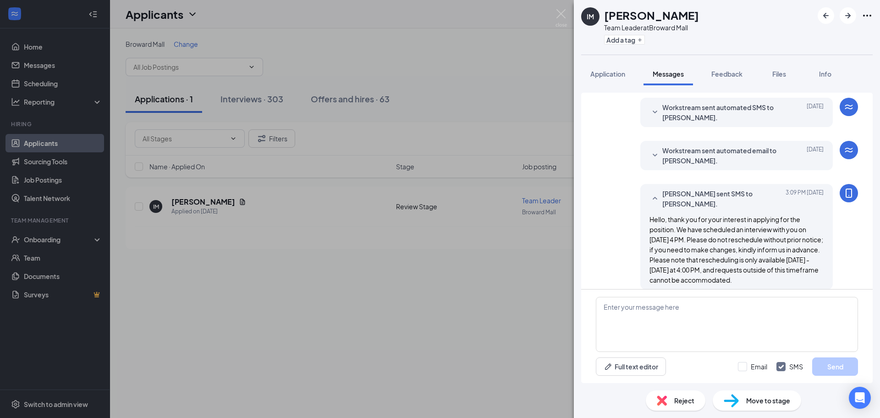
scroll to position [166, 0]
click at [515, 272] on div "IM [PERSON_NAME] Team Leader at [GEOGRAPHIC_DATA] Add a tag Application Message…" at bounding box center [440, 209] width 880 height 418
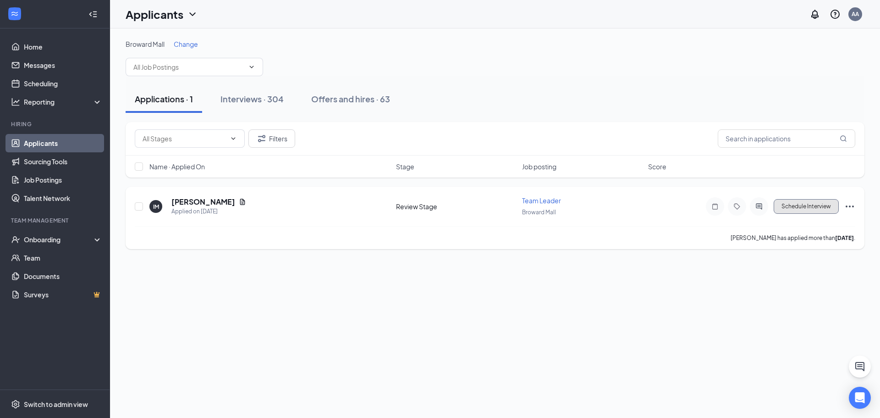
click at [789, 205] on button "Schedule Interview" at bounding box center [806, 206] width 65 height 15
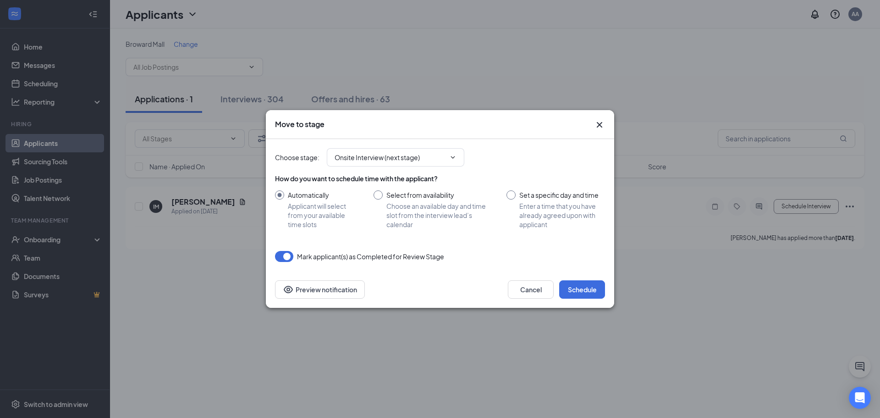
click at [410, 209] on input "Select from availability Choose an available day and time slot from the intervi…" at bounding box center [431, 209] width 115 height 38
radio input "true"
radio input "false"
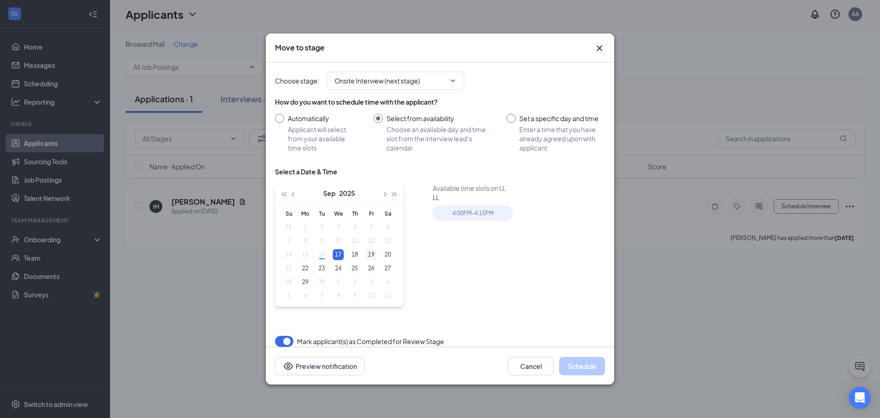
click at [374, 253] on div "19" at bounding box center [371, 254] width 11 height 11
type input "[DATE]"
click at [466, 218] on div "4:00PM - 4:15PM" at bounding box center [473, 212] width 81 height 15
click at [580, 365] on button "Schedule" at bounding box center [582, 366] width 46 height 18
click at [651, 325] on div "Move to stage Choose stage : Onsite Interview (next stage) How do you want to s…" at bounding box center [440, 209] width 880 height 418
